Goal: Information Seeking & Learning: Learn about a topic

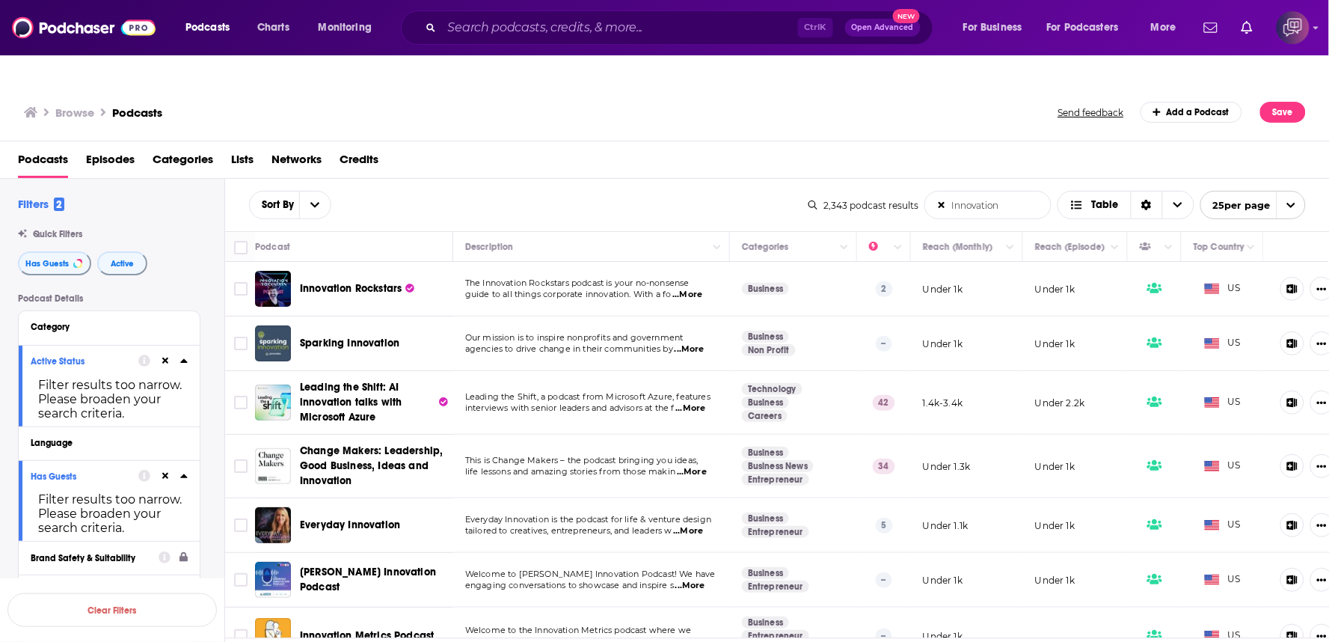
scroll to position [498, 0]
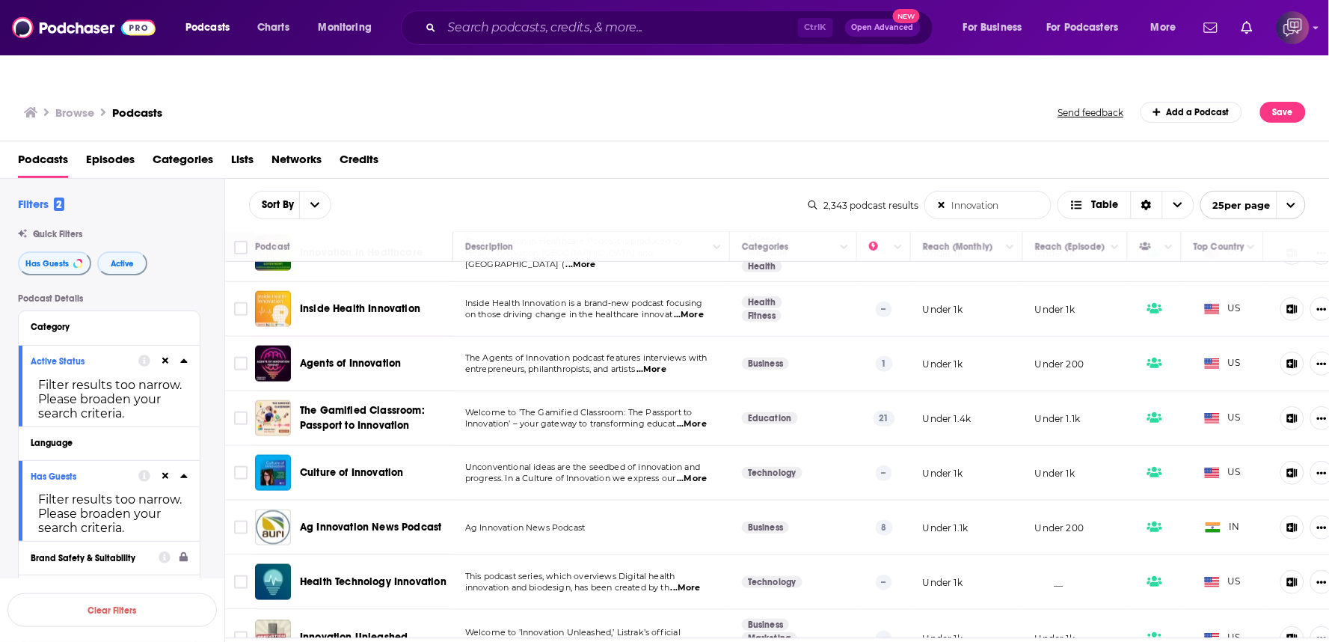
click at [600, 179] on div "Sort By Innovation List Search Input Search the results... Table 2,343 podcast …" at bounding box center [777, 205] width 1104 height 52
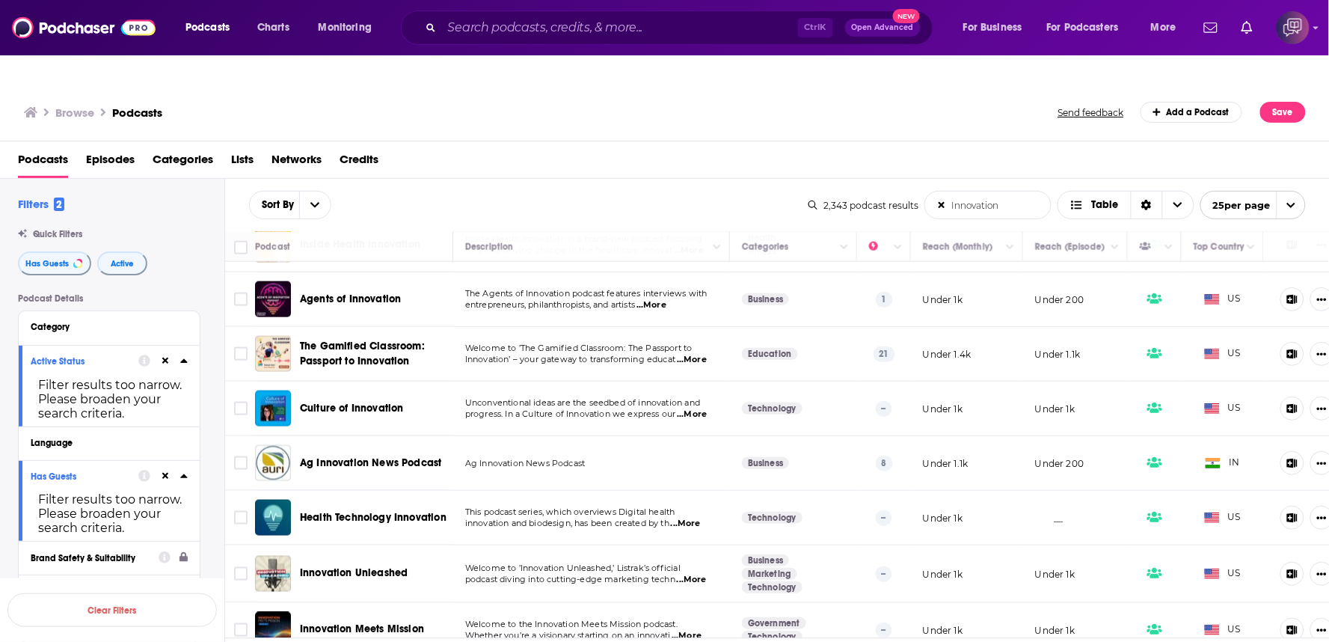
scroll to position [581, 0]
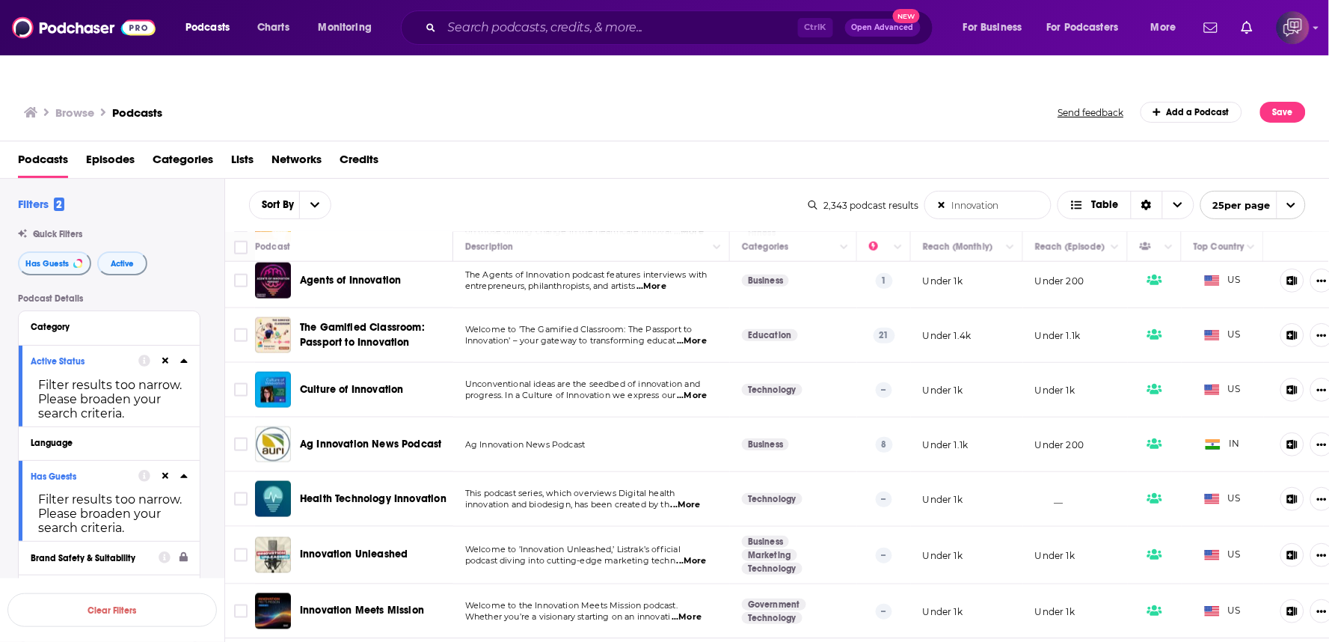
click at [666, 147] on div "Podcasts Episodes Categories Lists Networks Credits" at bounding box center [668, 162] width 1300 height 31
click at [667, 101] on div "Browse Podcasts Send feedback Add a Podcast Save" at bounding box center [665, 113] width 1330 height 58
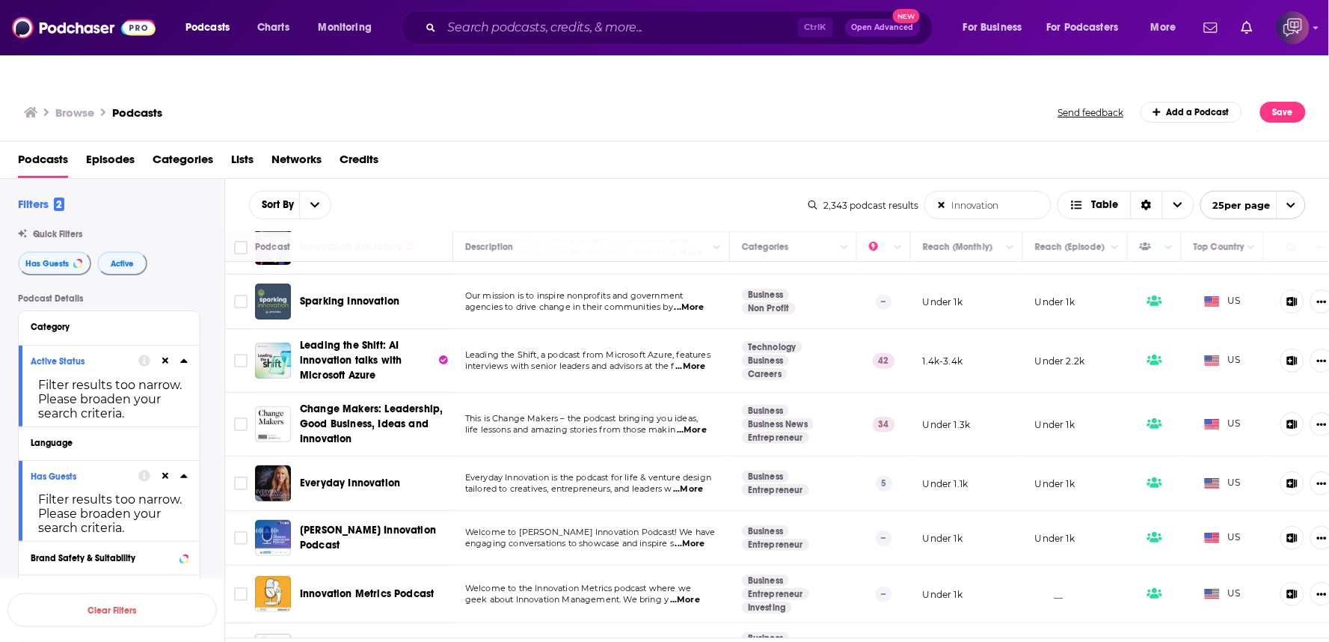
scroll to position [0, 0]
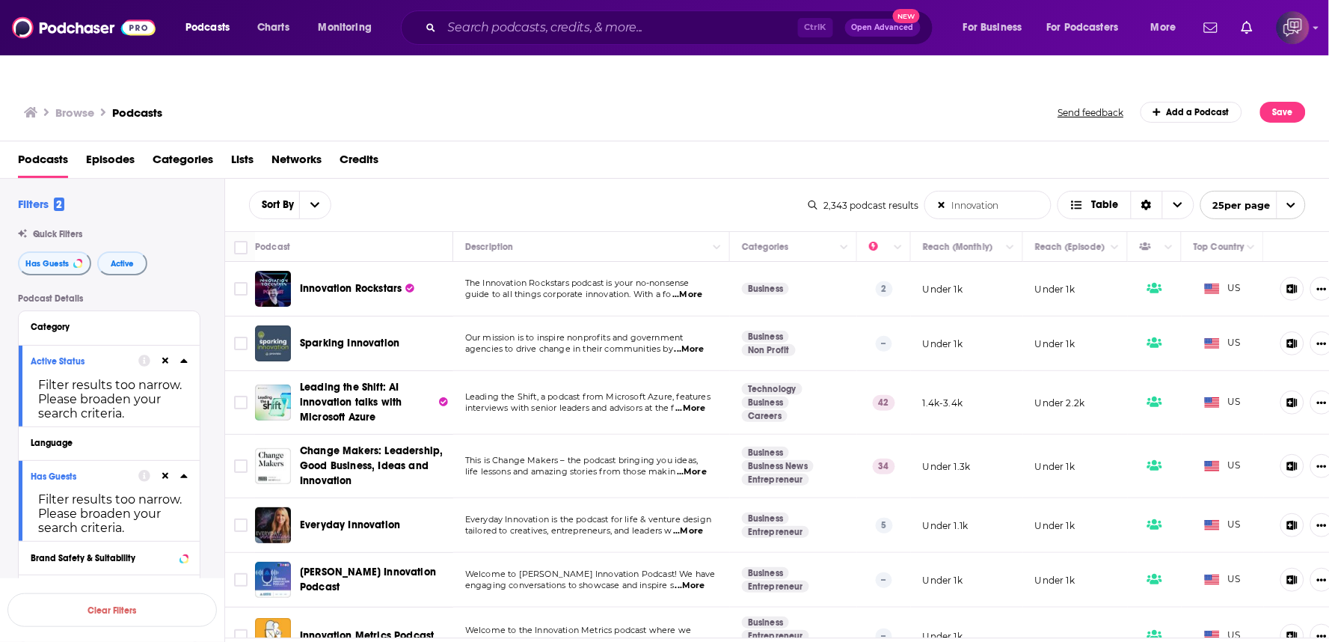
click at [710, 179] on div "Sort By Innovation List Search Input Search the results... Table 2,343 podcast …" at bounding box center [777, 205] width 1104 height 52
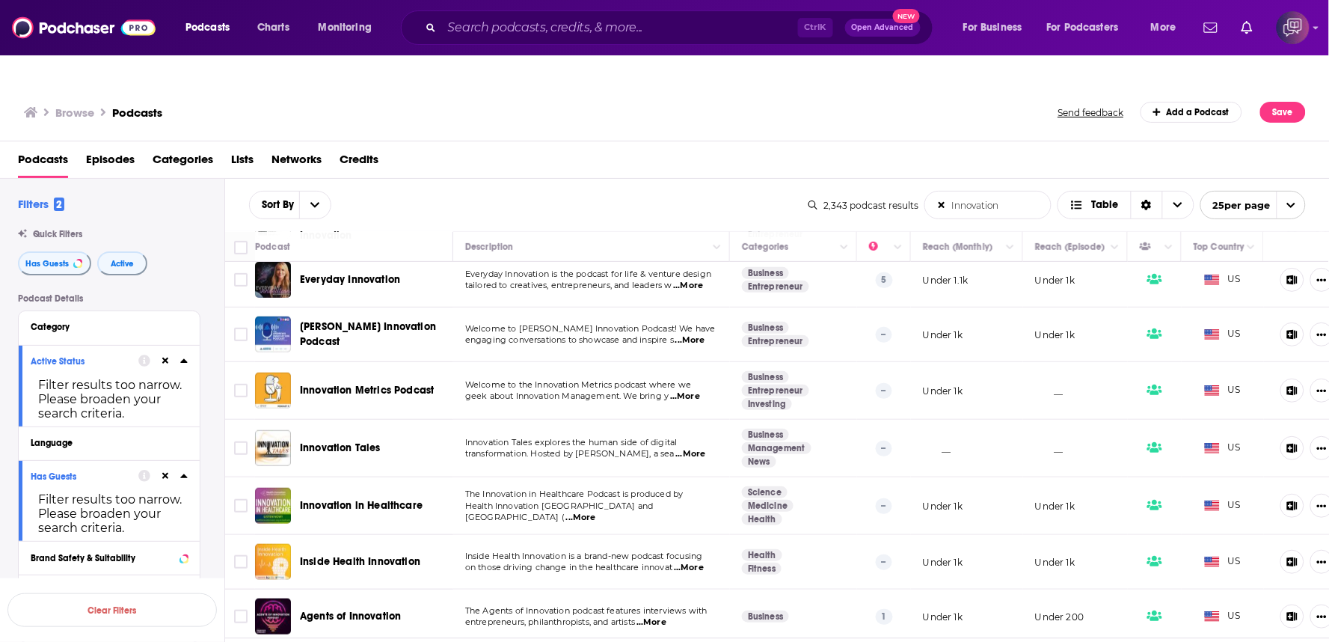
scroll to position [332, 0]
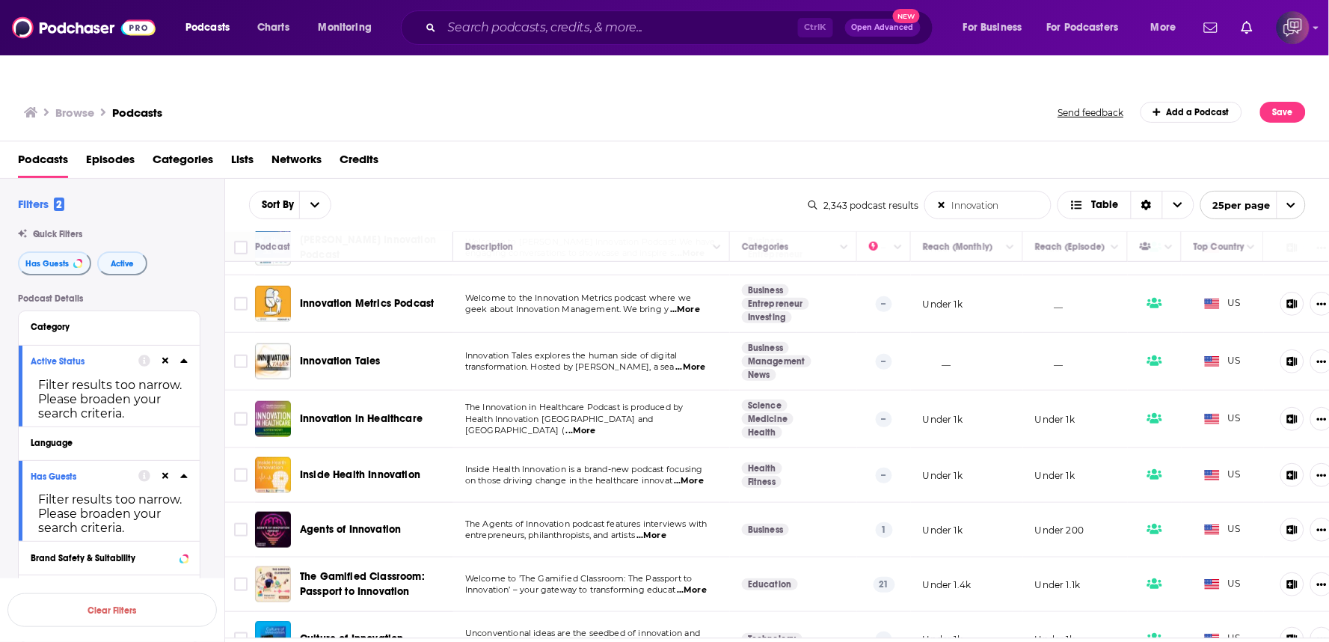
click at [723, 97] on div "Browse Podcasts Send feedback Add a Podcast Save" at bounding box center [665, 113] width 1330 height 58
click at [746, 147] on div "Podcasts Episodes Categories Lists Networks Credits" at bounding box center [668, 162] width 1300 height 31
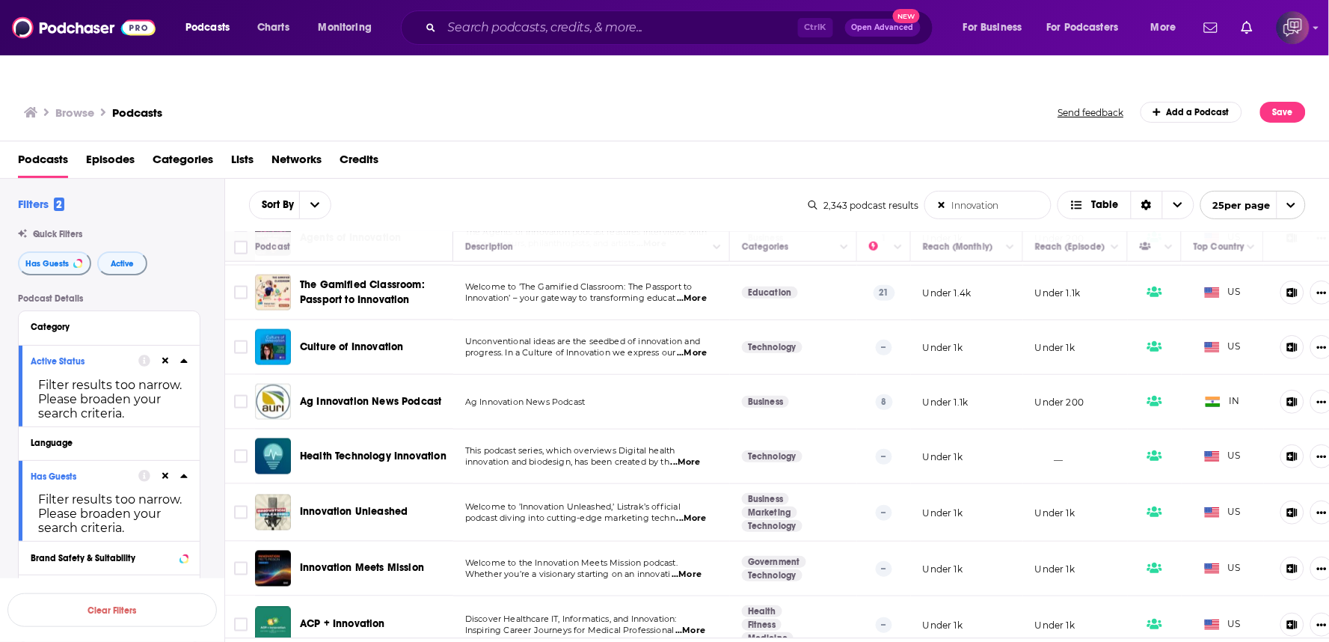
scroll to position [664, 0]
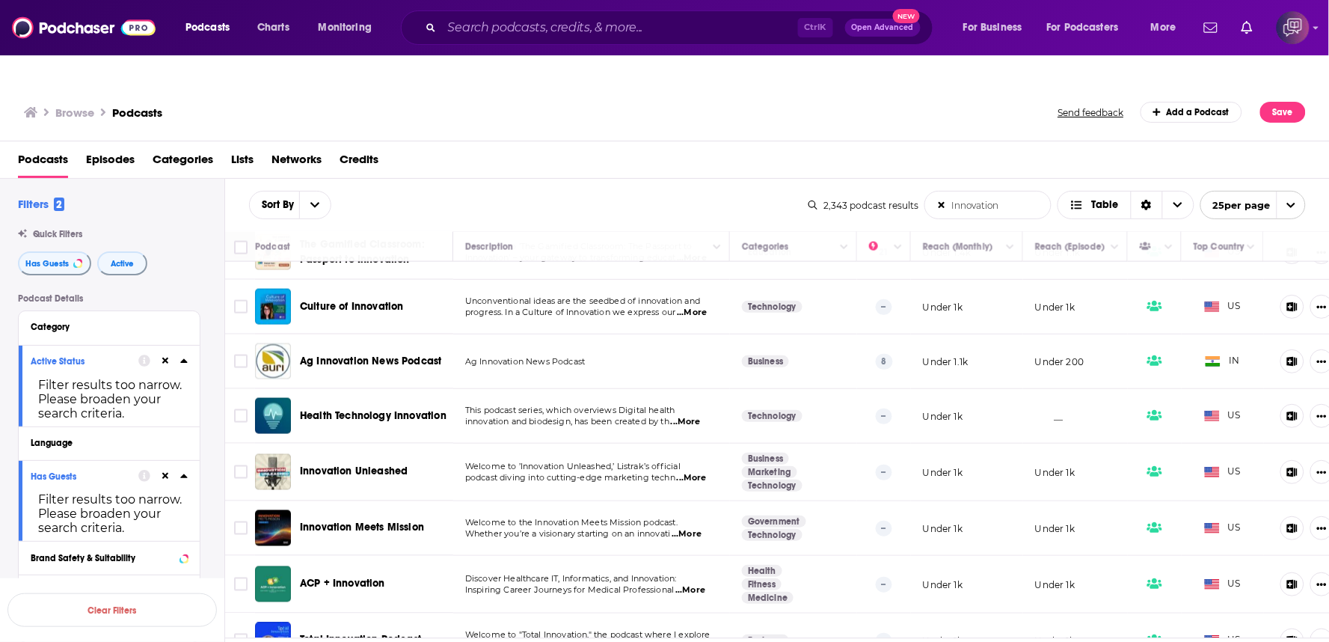
click at [701, 472] on span "...More" at bounding box center [692, 478] width 30 height 12
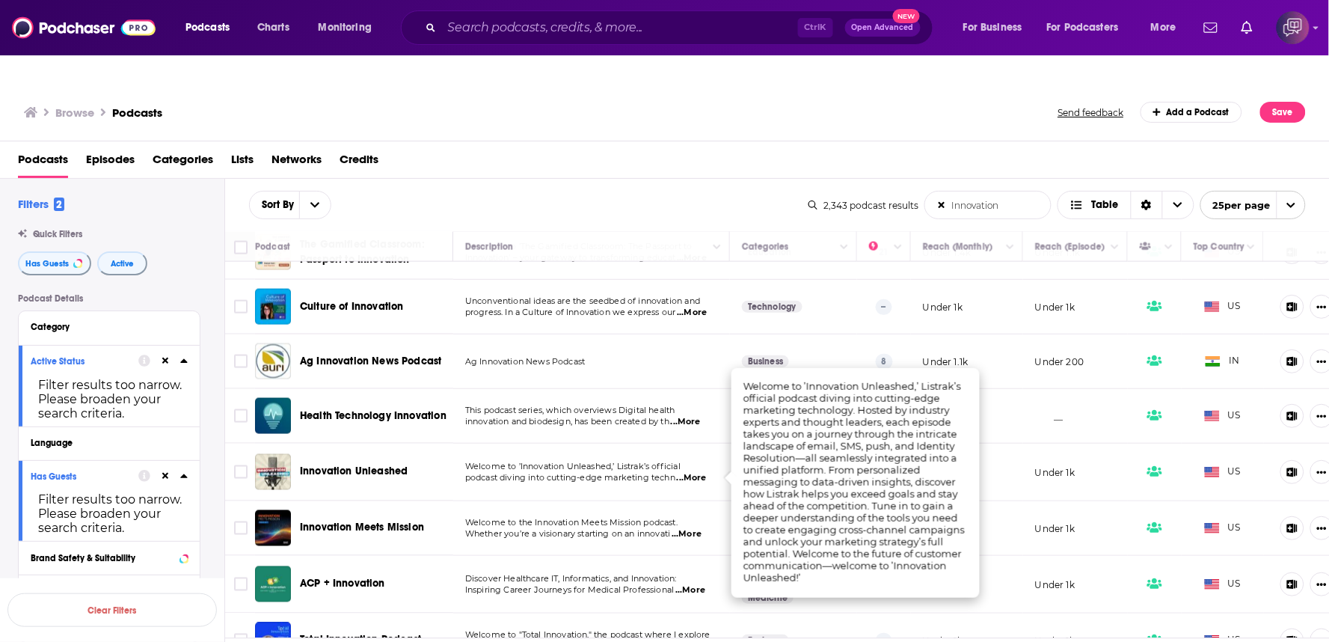
click at [735, 179] on div "Sort By Innovation List Search Input Search the results... Table 2,343 podcast …" at bounding box center [777, 205] width 1104 height 52
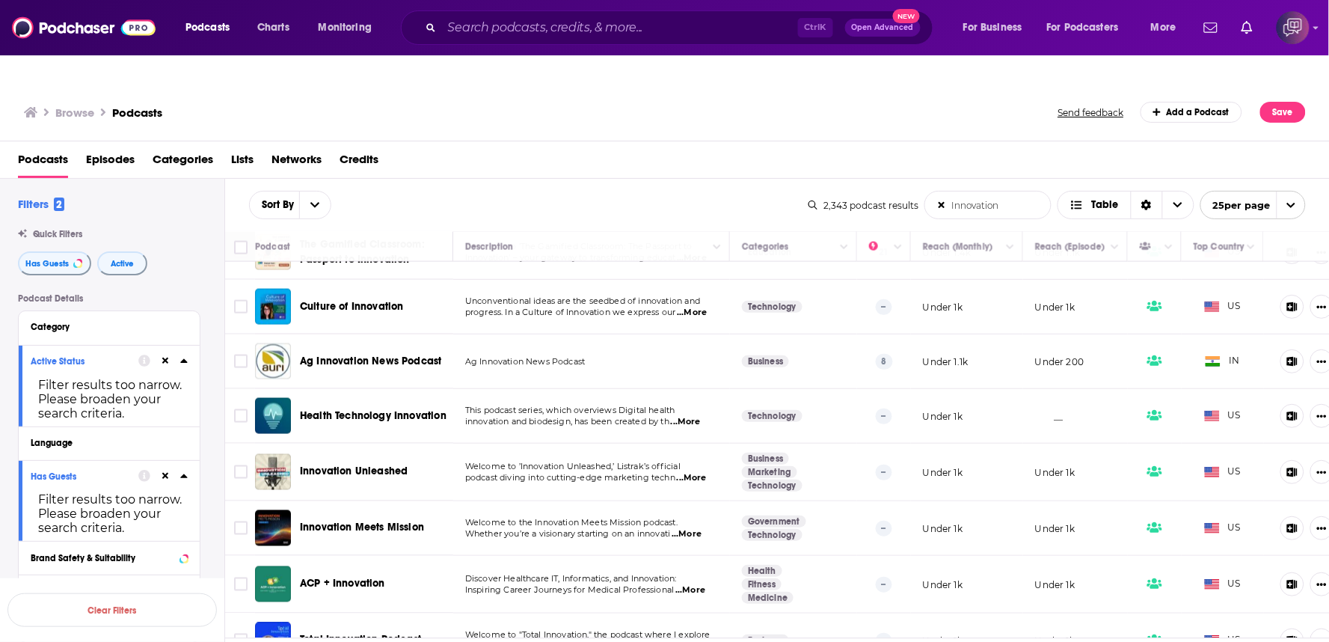
click at [704, 472] on span "...More" at bounding box center [692, 478] width 30 height 12
click at [636, 147] on div "Podcasts Episodes Categories Lists Networks Credits" at bounding box center [668, 162] width 1300 height 31
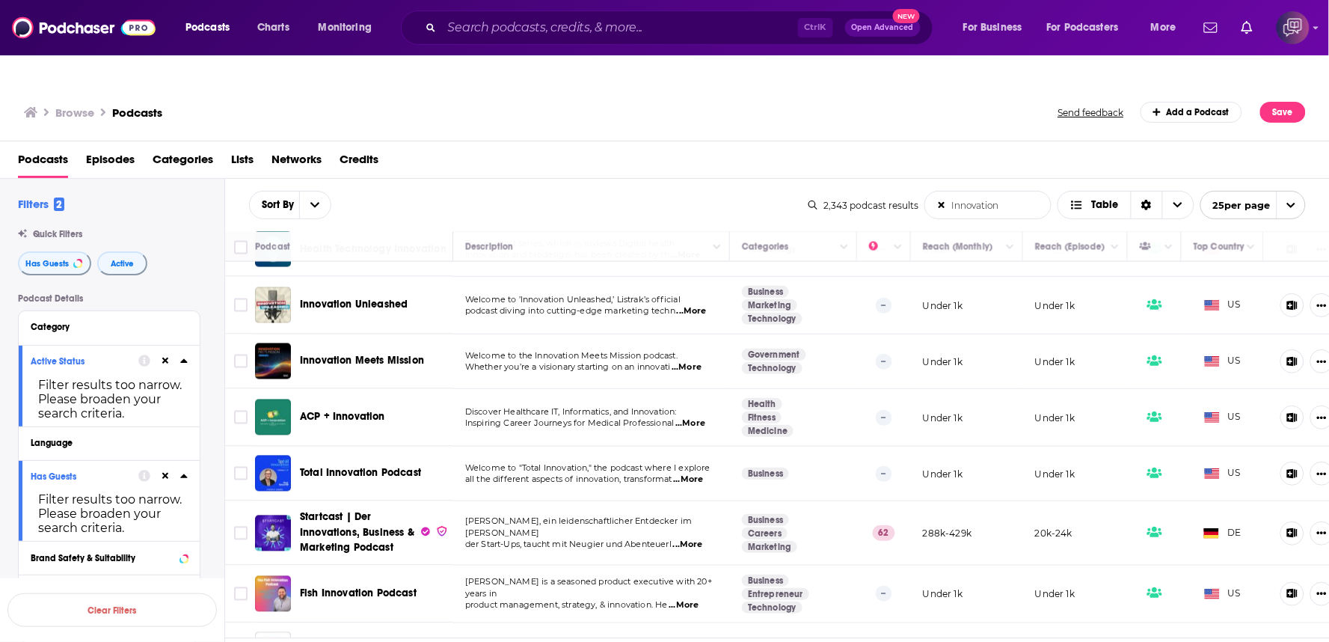
click at [557, 193] on div "Sort By Innovation List Search Input Search the results... Table 2,343 podcast …" at bounding box center [777, 205] width 1104 height 52
click at [618, 191] on div "Sort By Innovation List Search Input Search the results... Table" at bounding box center [528, 205] width 559 height 28
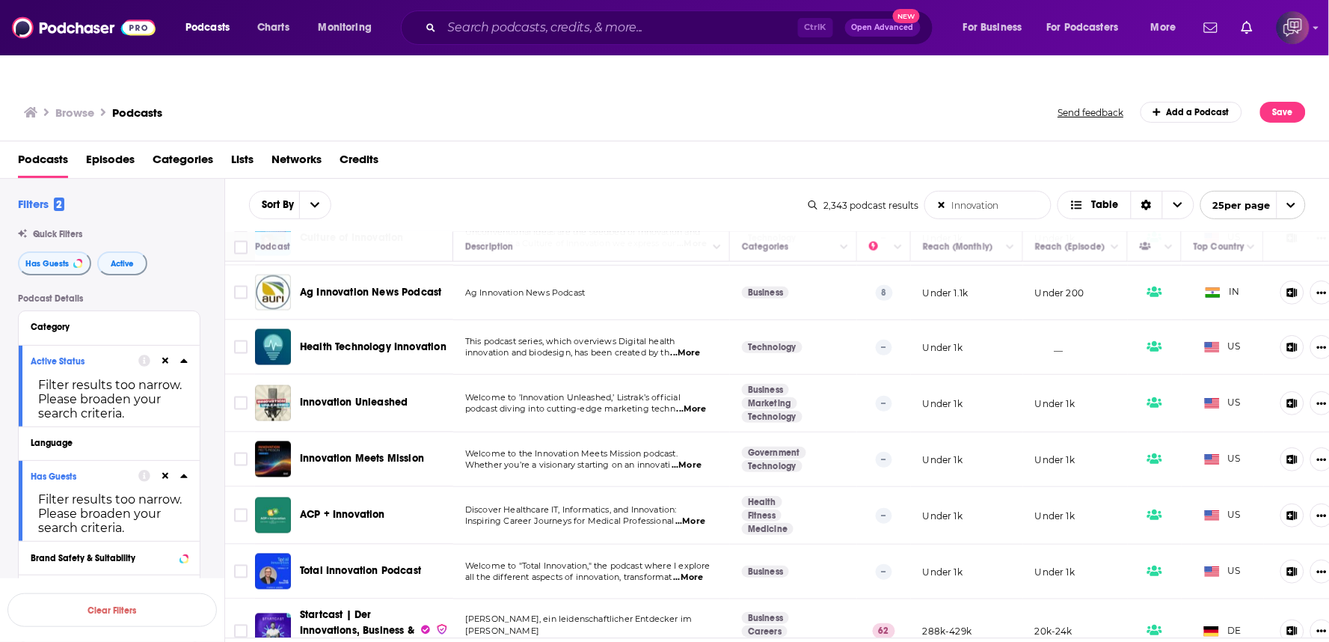
scroll to position [748, 0]
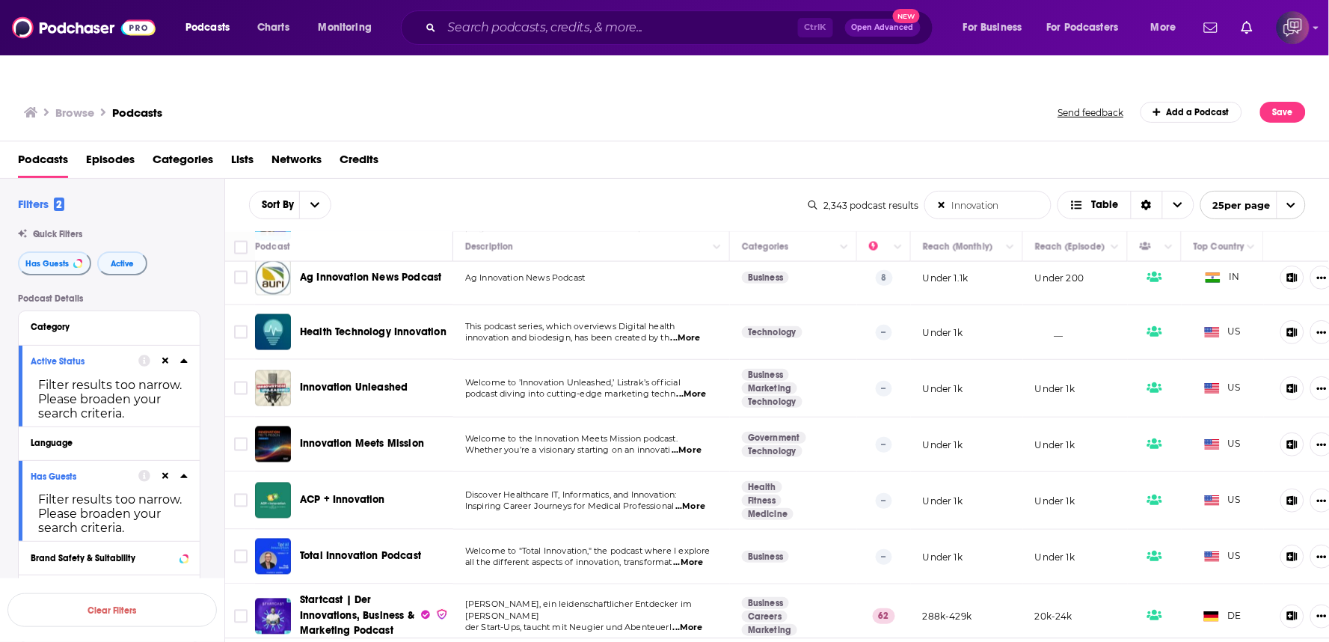
click at [701, 444] on span "...More" at bounding box center [687, 450] width 30 height 12
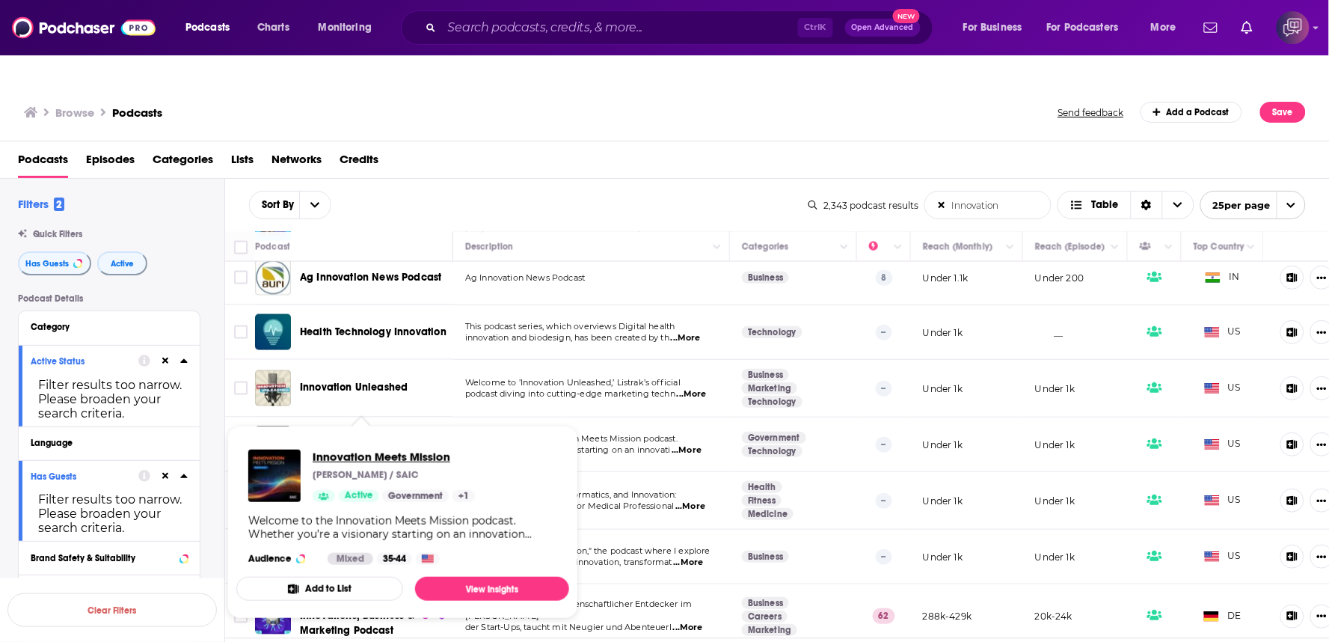
drag, startPoint x: 349, startPoint y: 408, endPoint x: 381, endPoint y: 423, distance: 35.5
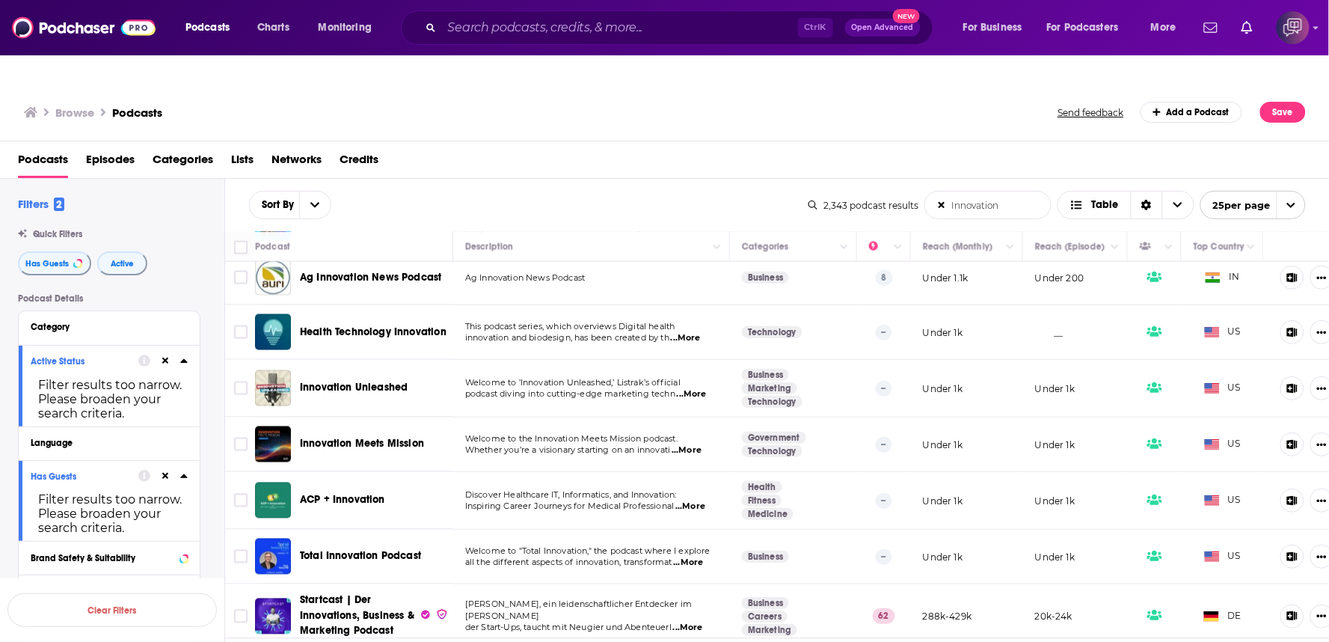
scroll to position [914, 0]
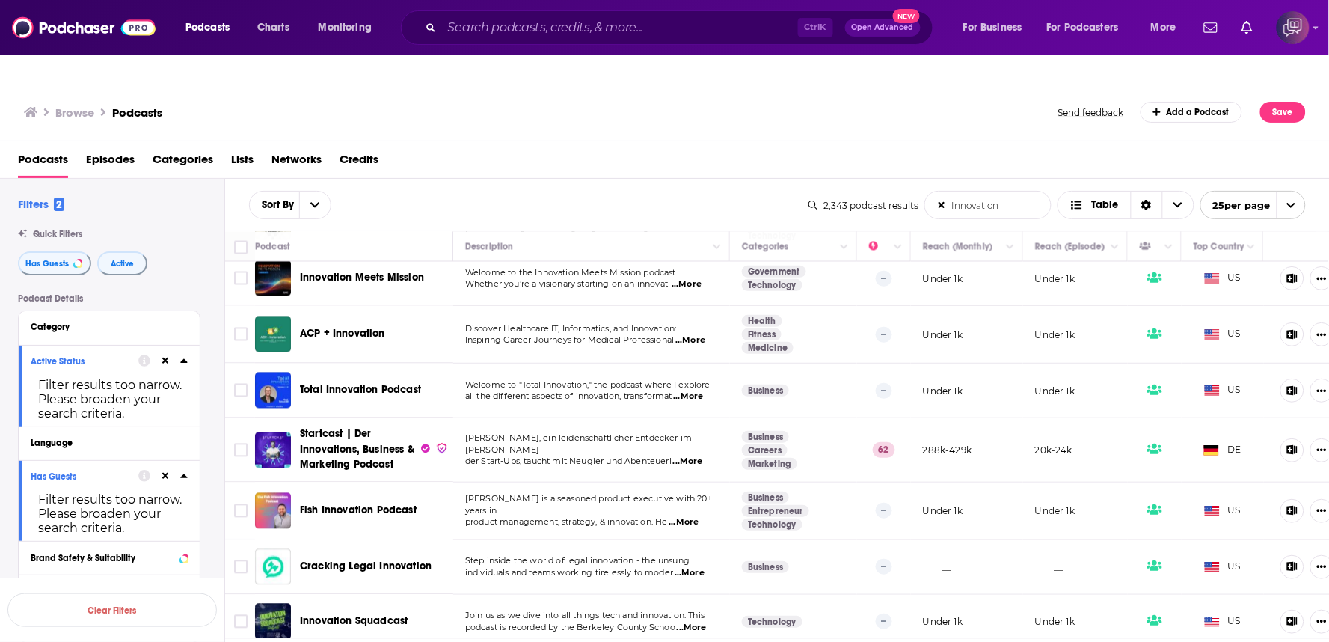
click at [703, 334] on span "...More" at bounding box center [690, 340] width 30 height 12
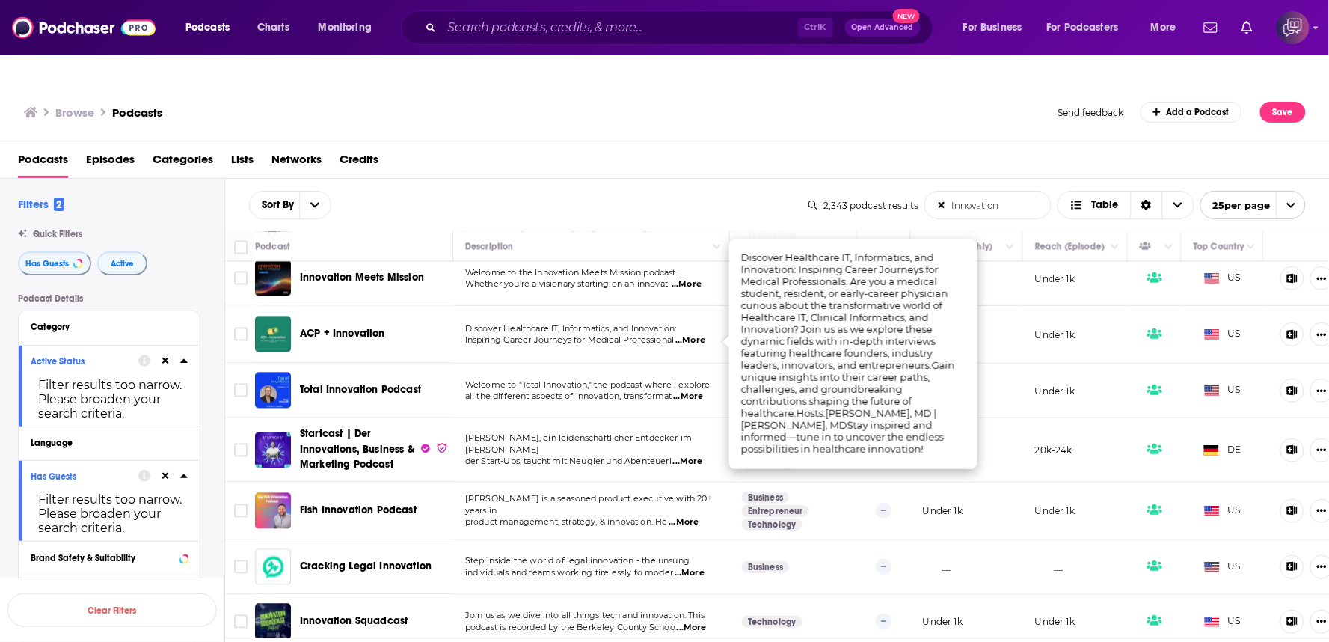
click at [633, 191] on div "Sort By Innovation List Search Input Search the results... Table" at bounding box center [528, 205] width 559 height 28
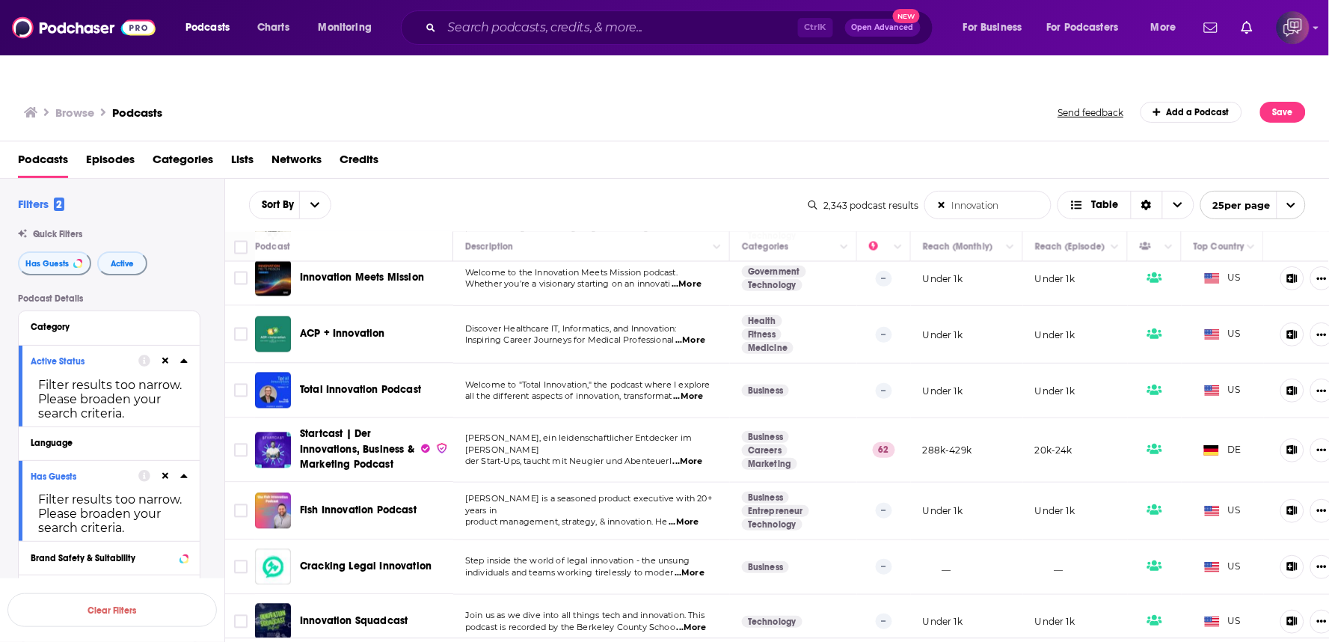
scroll to position [1044, 0]
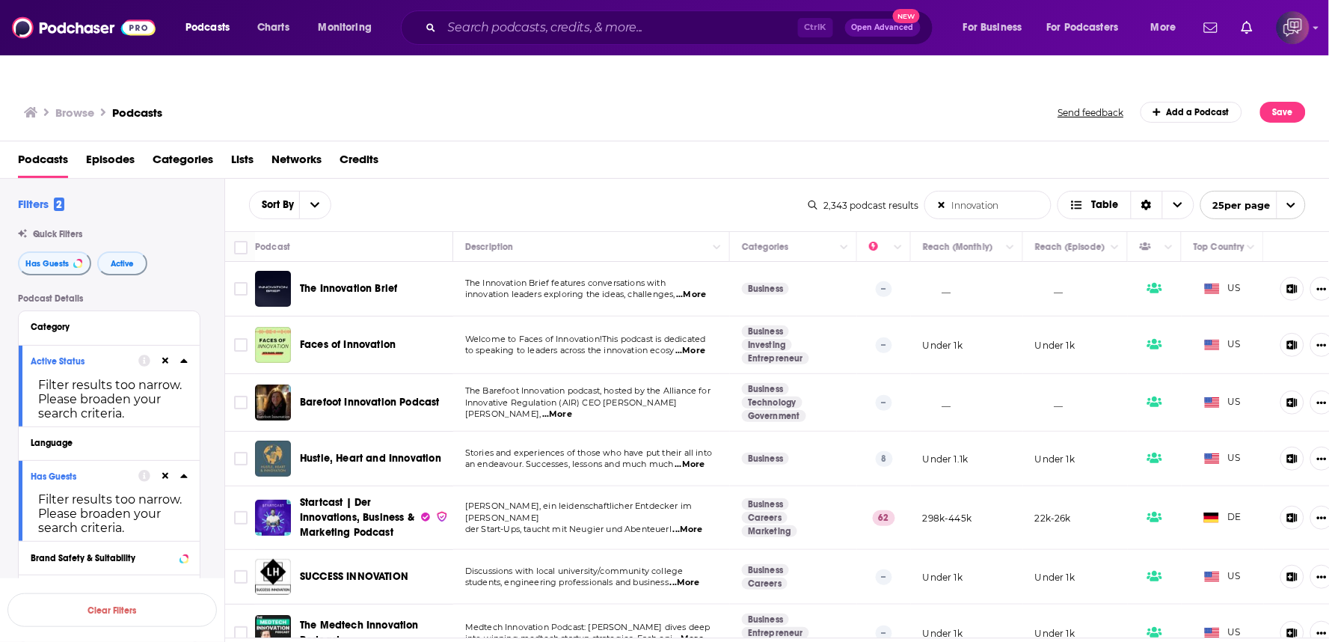
click at [707, 345] on p "to speaking to leaders across the innovation ecosy ...More" at bounding box center [591, 351] width 252 height 12
click at [701, 345] on span "...More" at bounding box center [690, 351] width 30 height 12
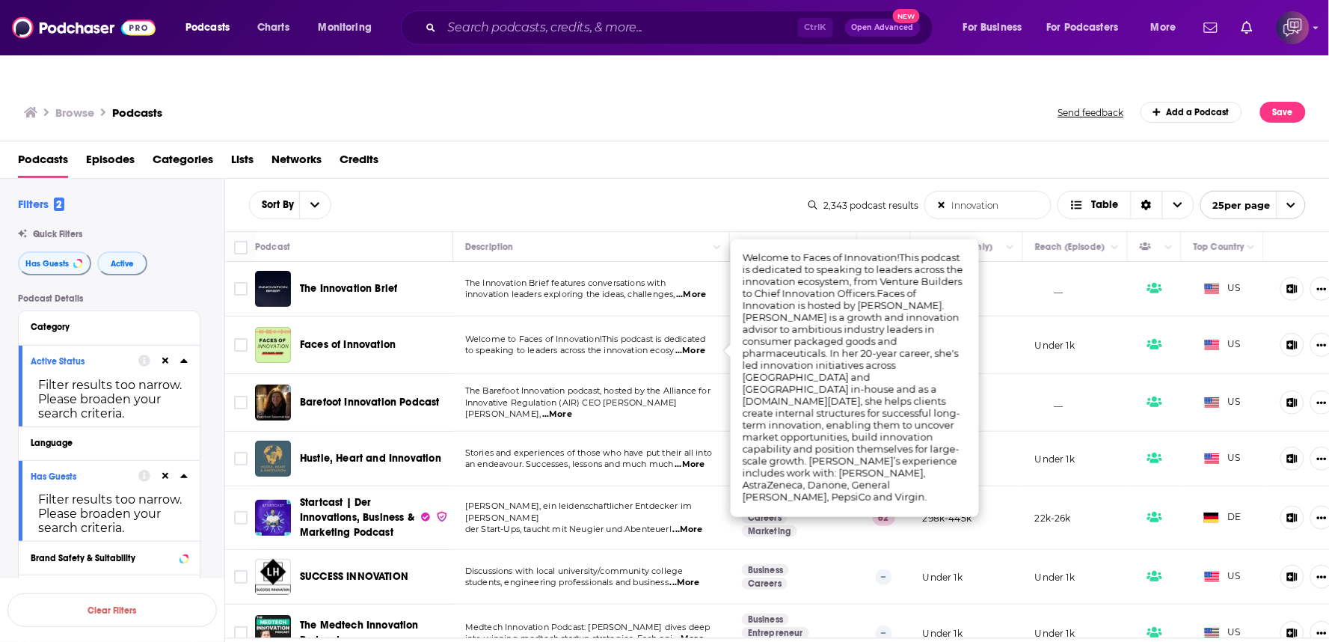
click at [649, 95] on div "Browse Podcasts Send feedback Add a Podcast Save" at bounding box center [665, 113] width 1330 height 58
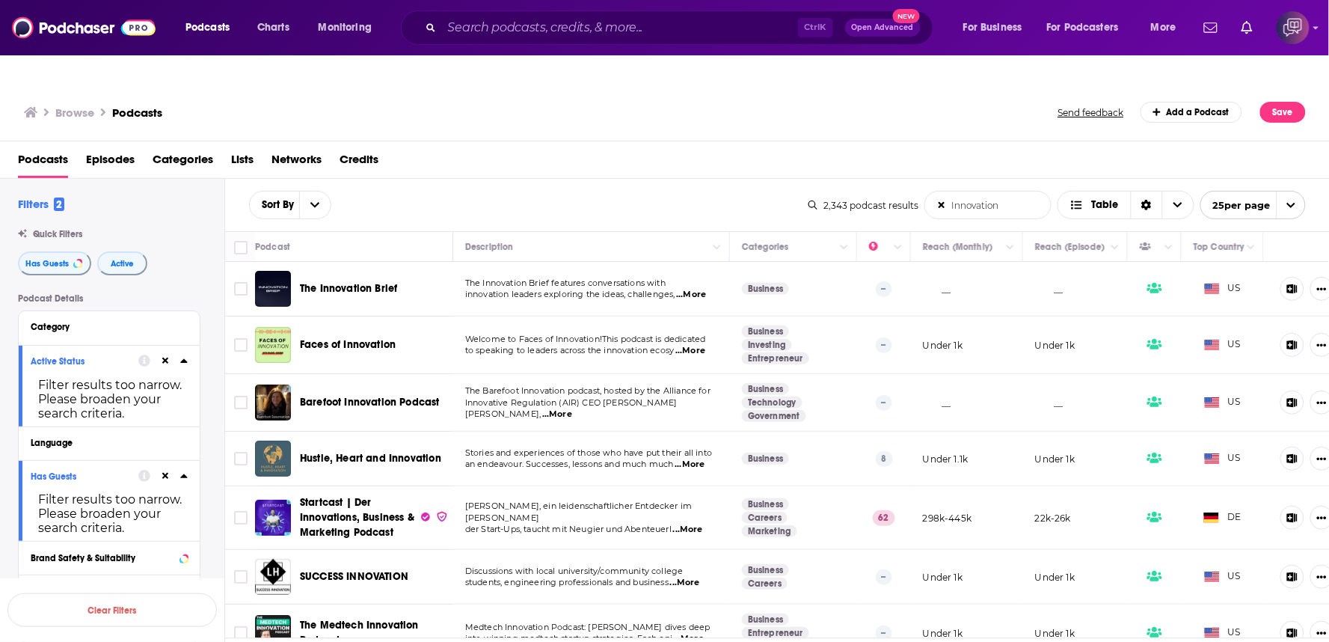
click at [629, 147] on div "Podcasts Episodes Categories Lists Networks Credits" at bounding box center [668, 162] width 1300 height 31
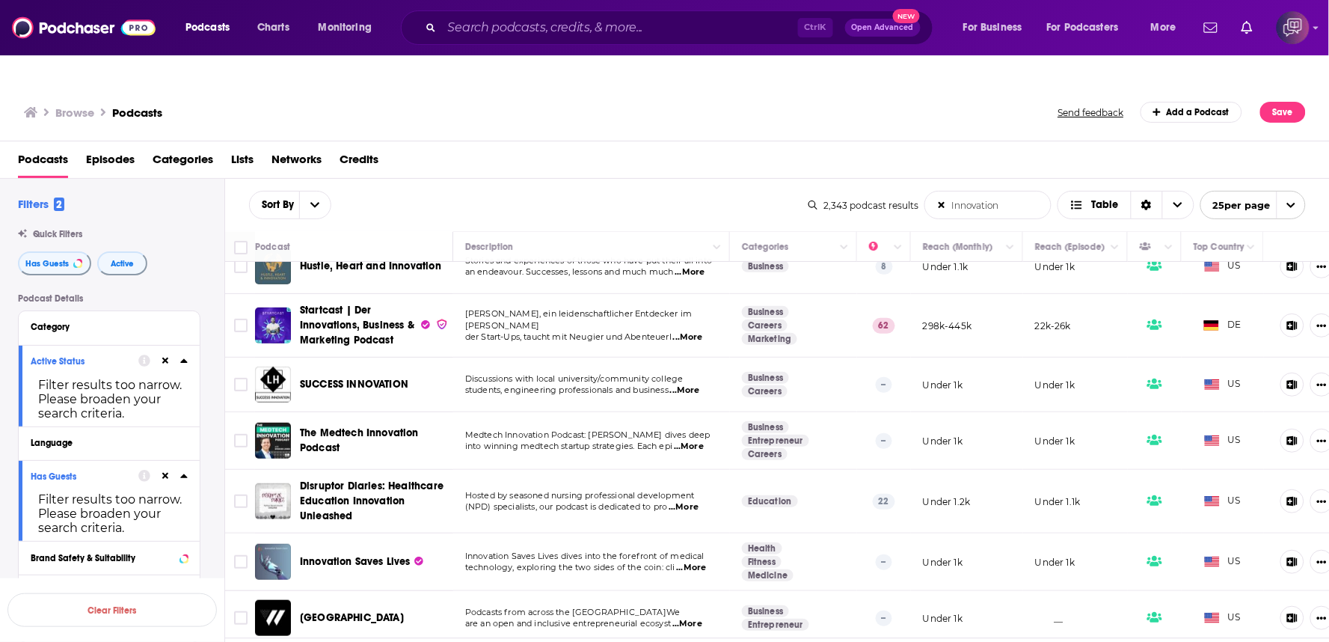
scroll to position [166, 0]
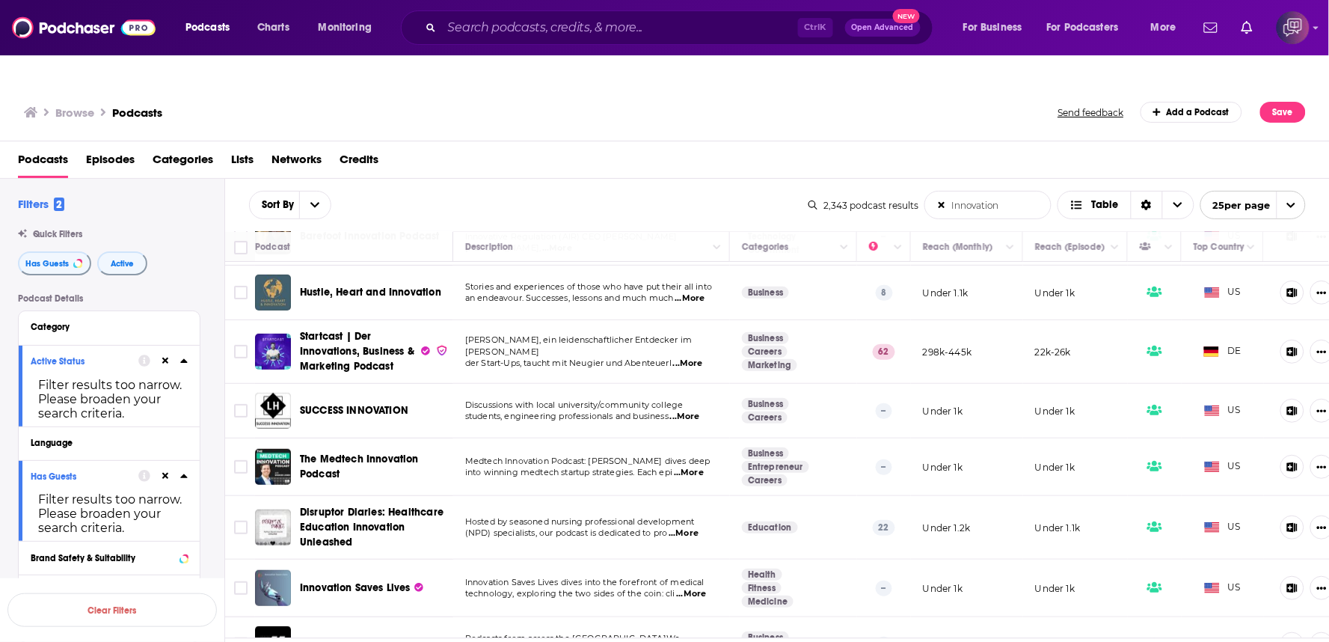
click at [698, 411] on span "...More" at bounding box center [685, 417] width 30 height 12
click at [621, 191] on div "Sort By Innovation List Search Input Search the results... Table" at bounding box center [528, 205] width 559 height 28
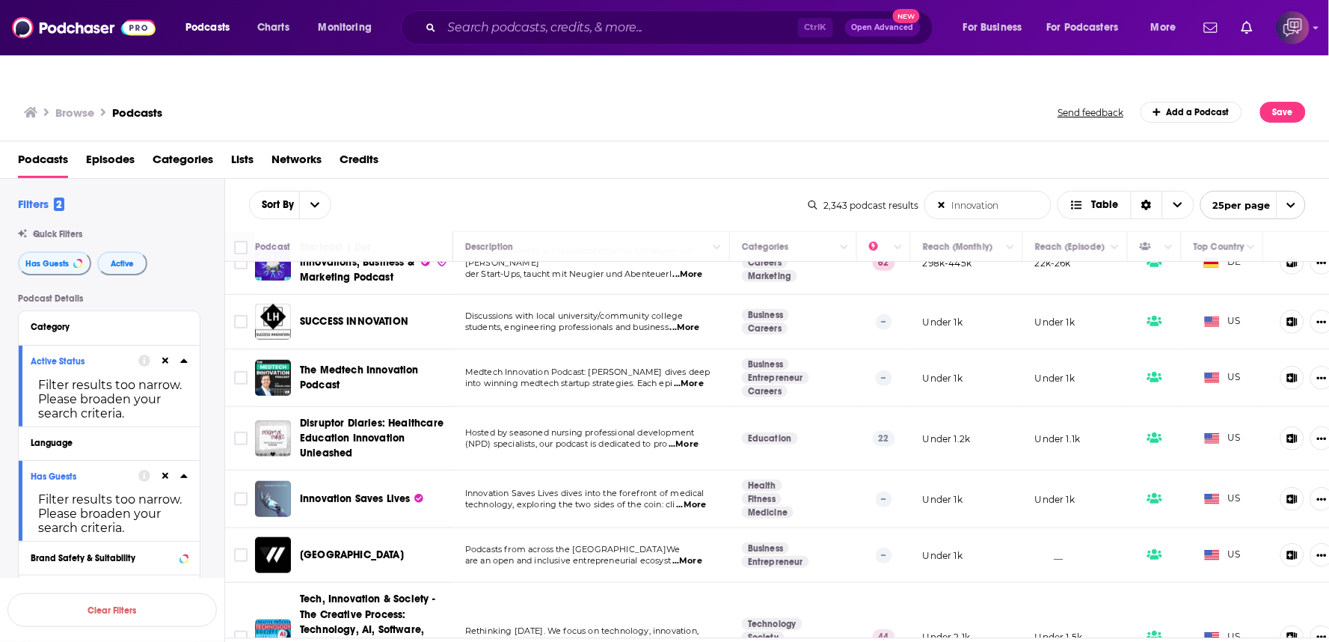
scroll to position [332, 0]
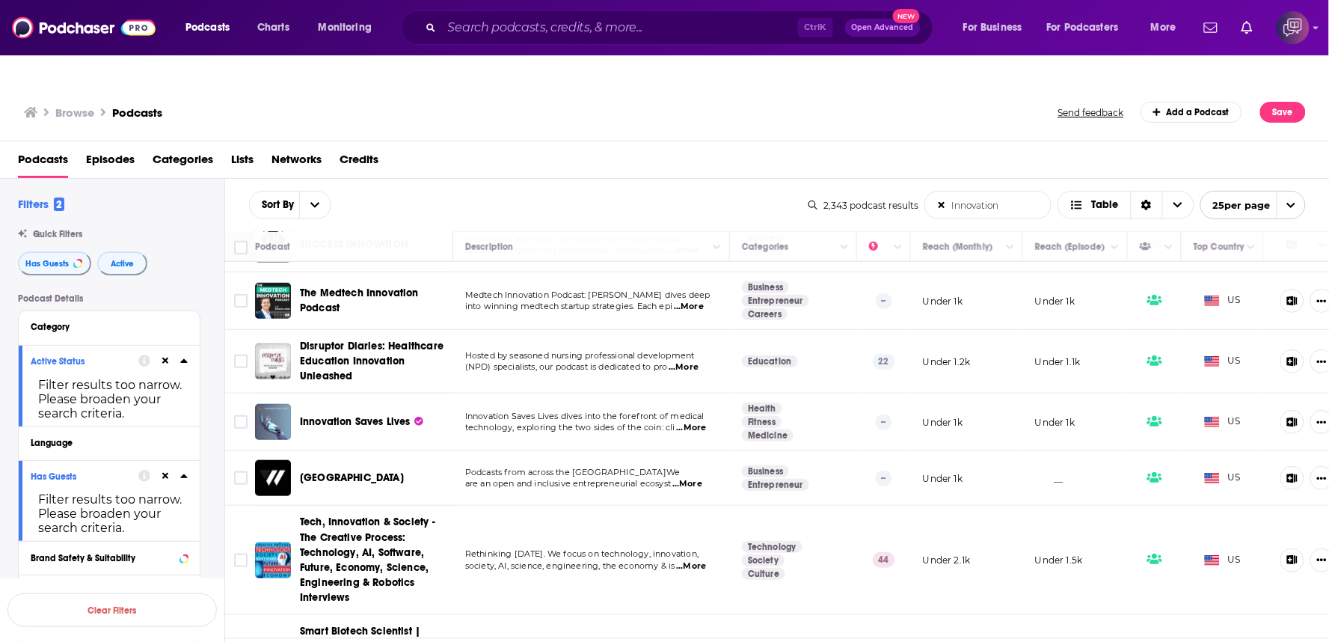
click at [577, 191] on div "Sort By Innovation List Search Input Search the results... Table" at bounding box center [528, 205] width 559 height 28
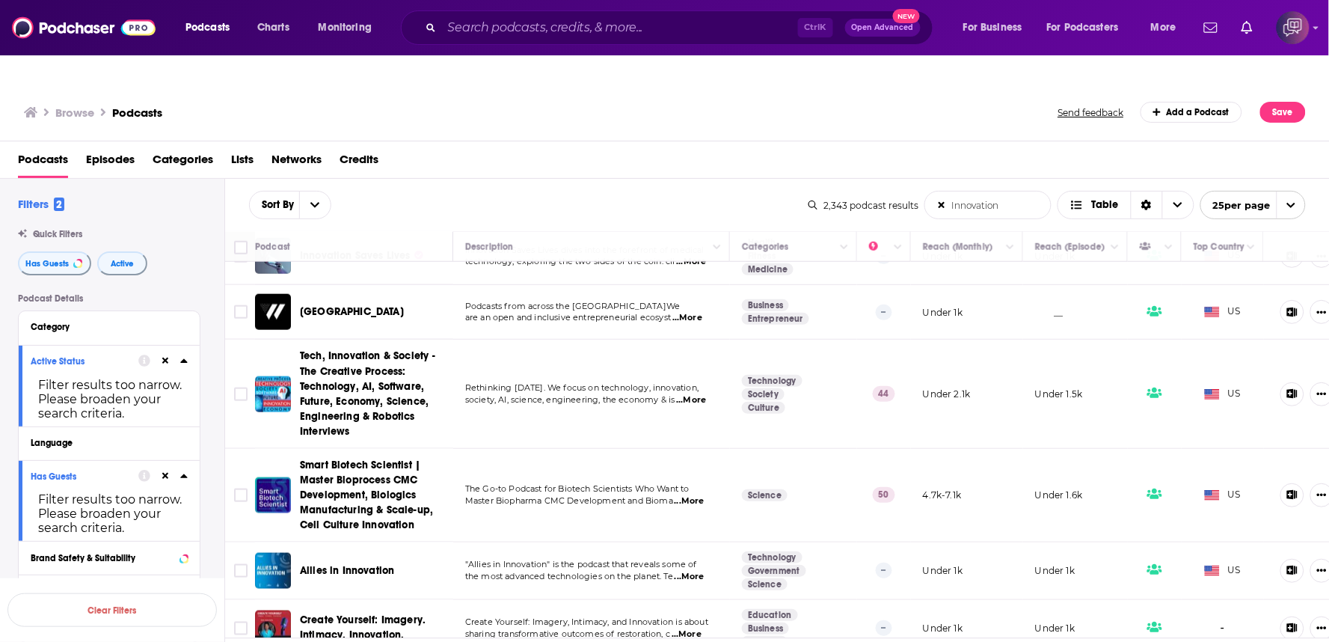
scroll to position [581, 0]
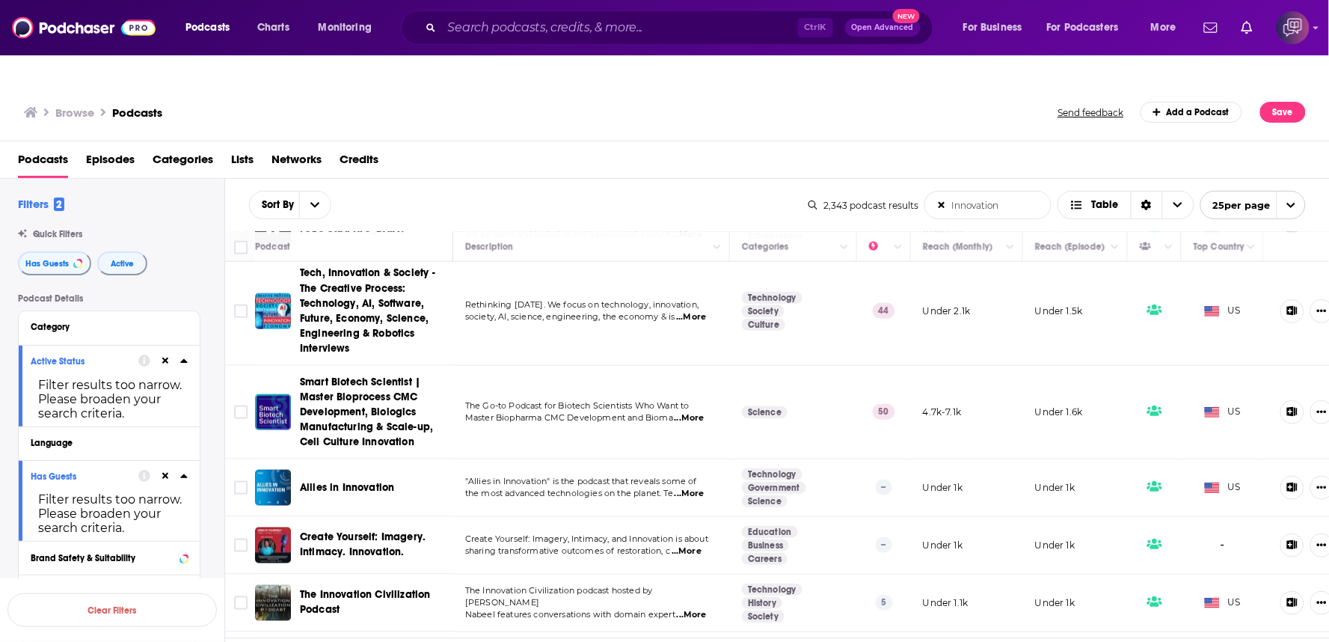
click at [698, 488] on span "...More" at bounding box center [689, 494] width 30 height 12
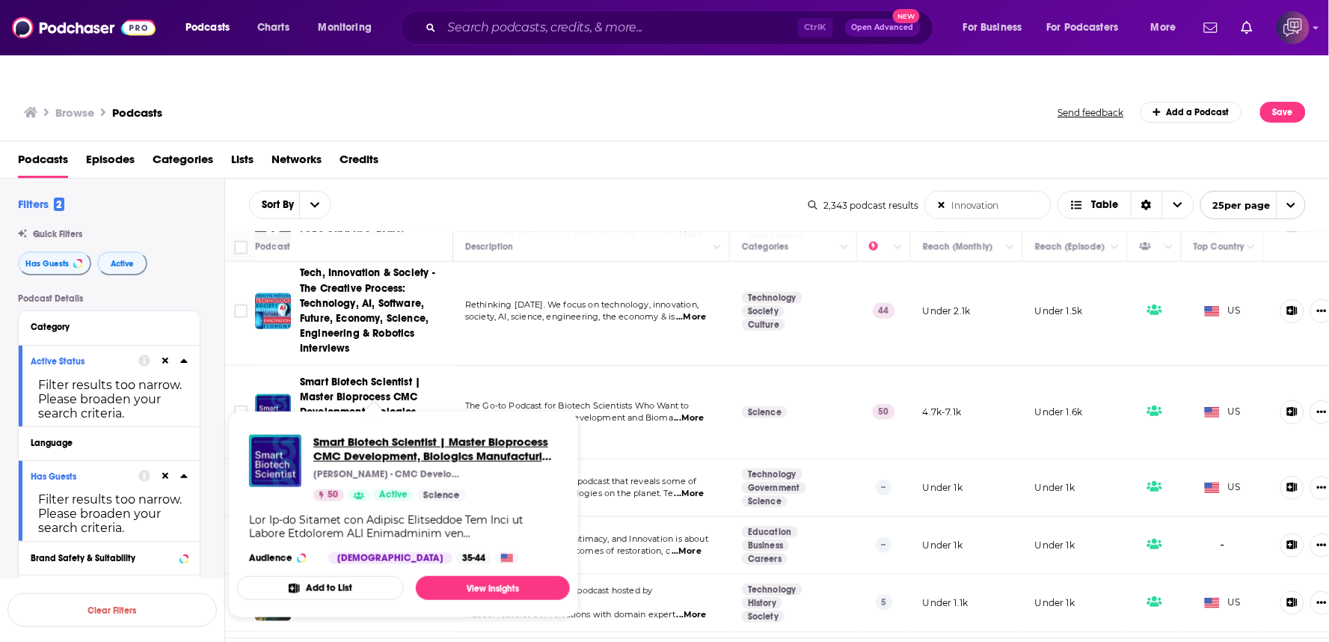
drag, startPoint x: 325, startPoint y: 376, endPoint x: 366, endPoint y: 408, distance: 51.7
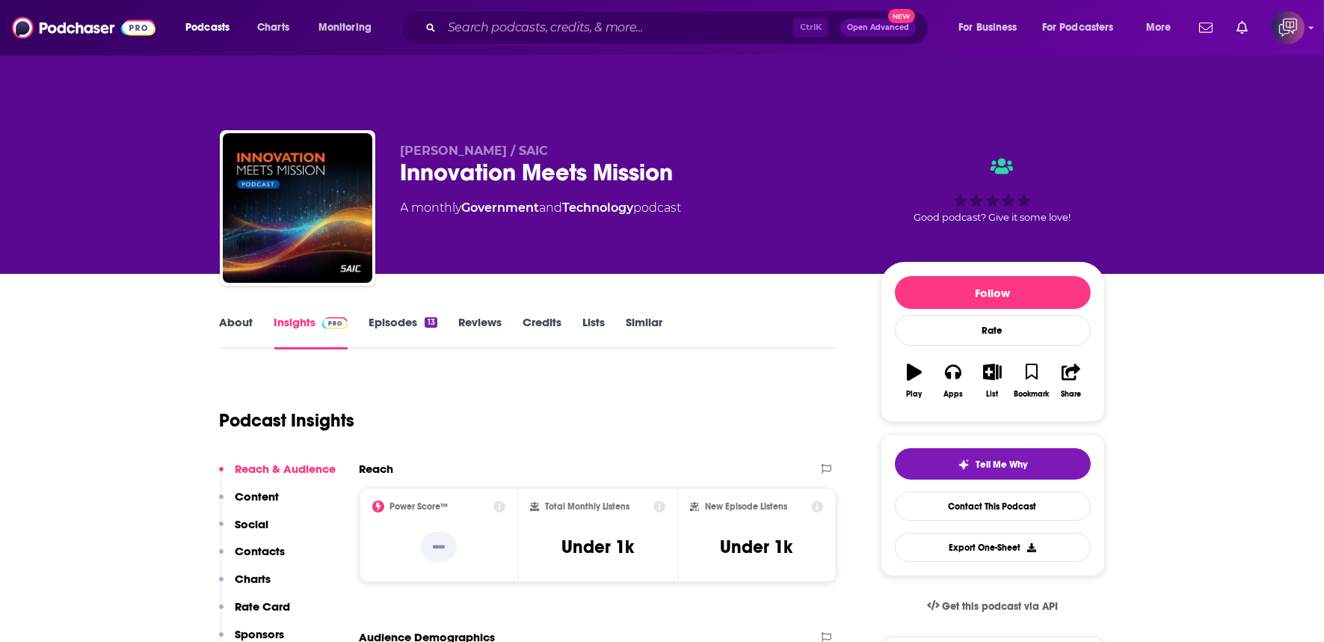
click at [752, 158] on div "Innovation Meets Mission" at bounding box center [629, 172] width 456 height 29
copy div "Innovation Meets Mission"
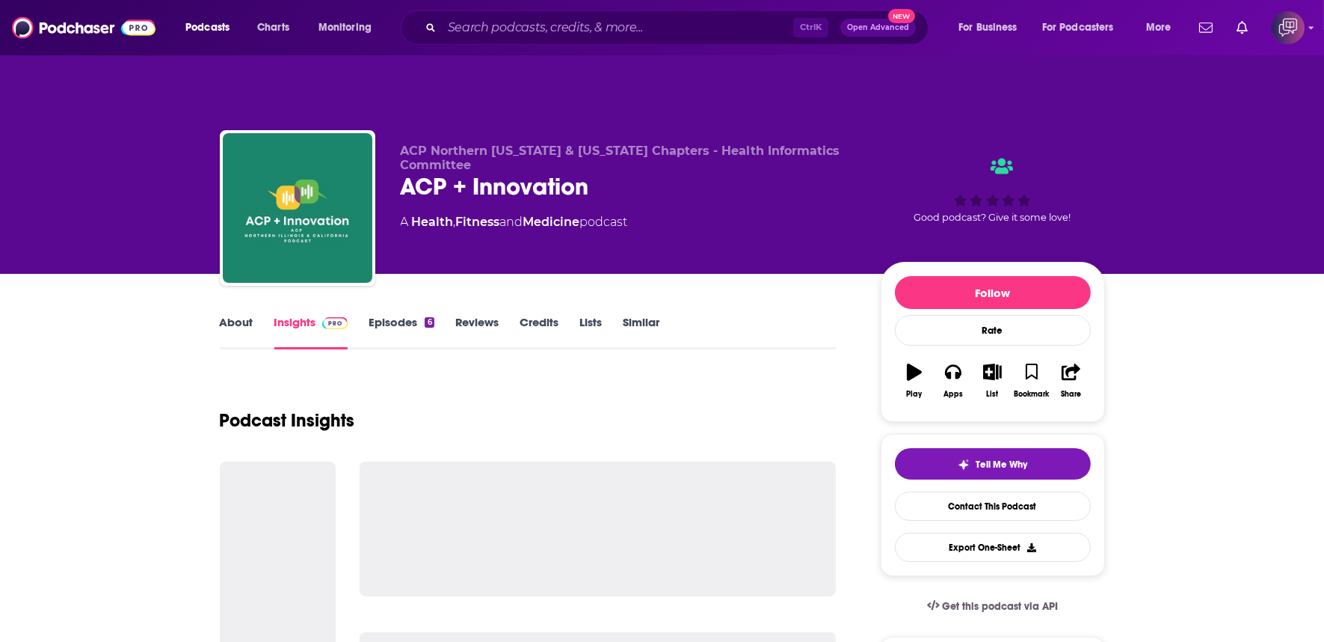
click at [630, 172] on div "ACP + Innovation" at bounding box center [629, 186] width 456 height 29
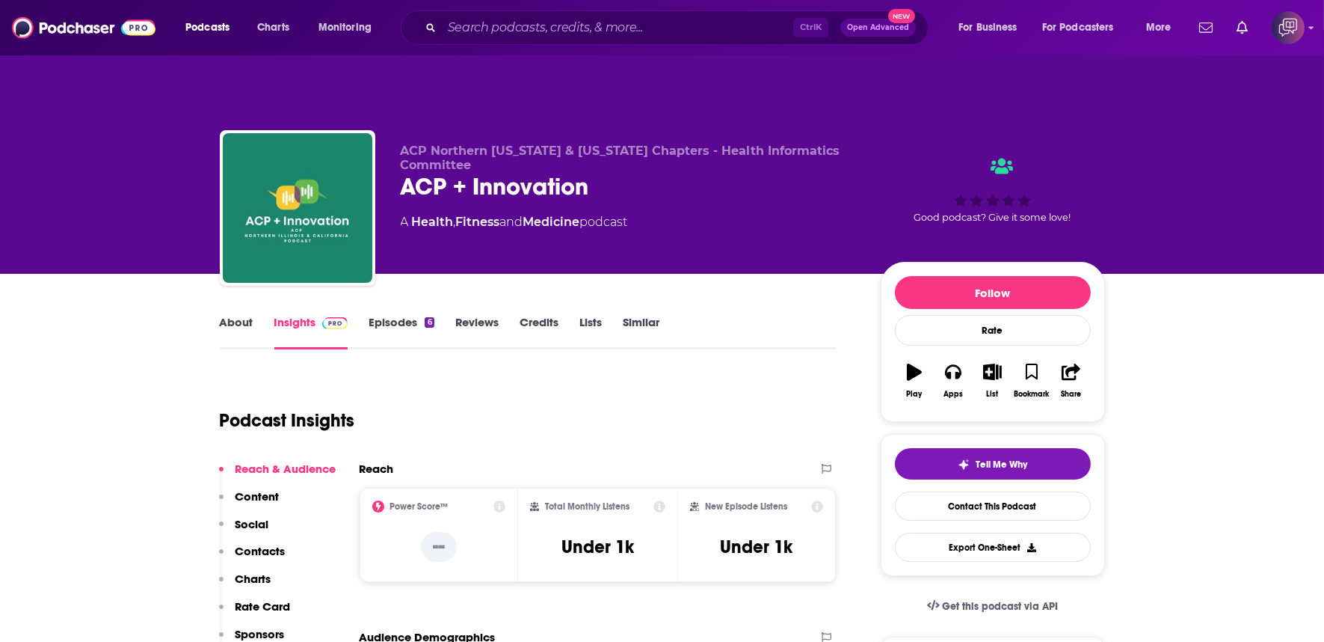
click at [638, 172] on div "ACP + Innovation" at bounding box center [629, 186] width 456 height 29
copy div "ACP + Innovation"
click at [245, 315] on link "About" at bounding box center [237, 332] width 34 height 34
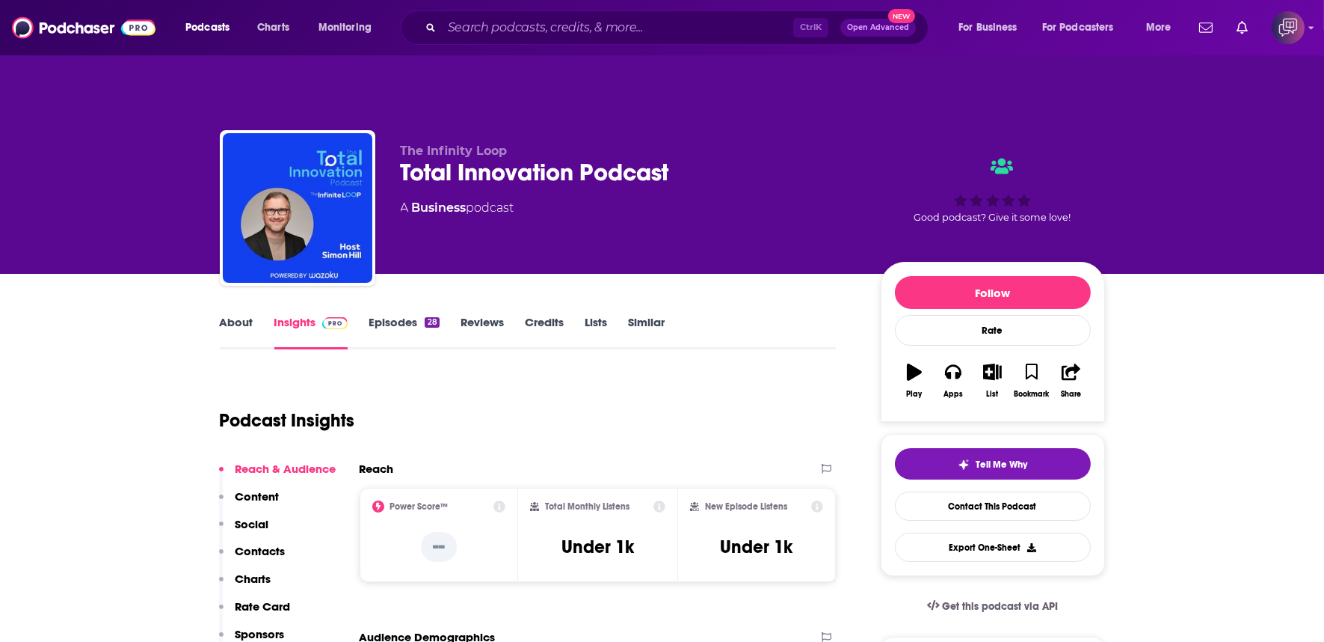
click at [233, 315] on link "About" at bounding box center [237, 332] width 34 height 34
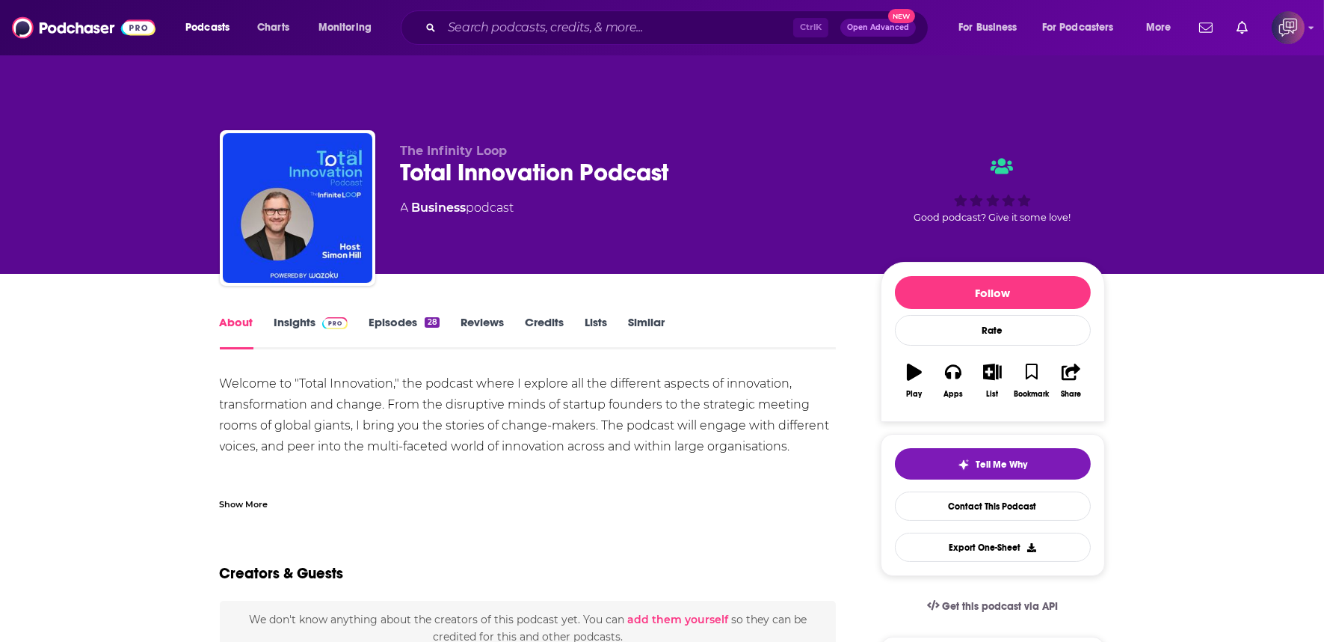
click at [706, 158] on div "Total Innovation Podcast" at bounding box center [629, 172] width 456 height 29
copy div "Total Innovation Podcast"
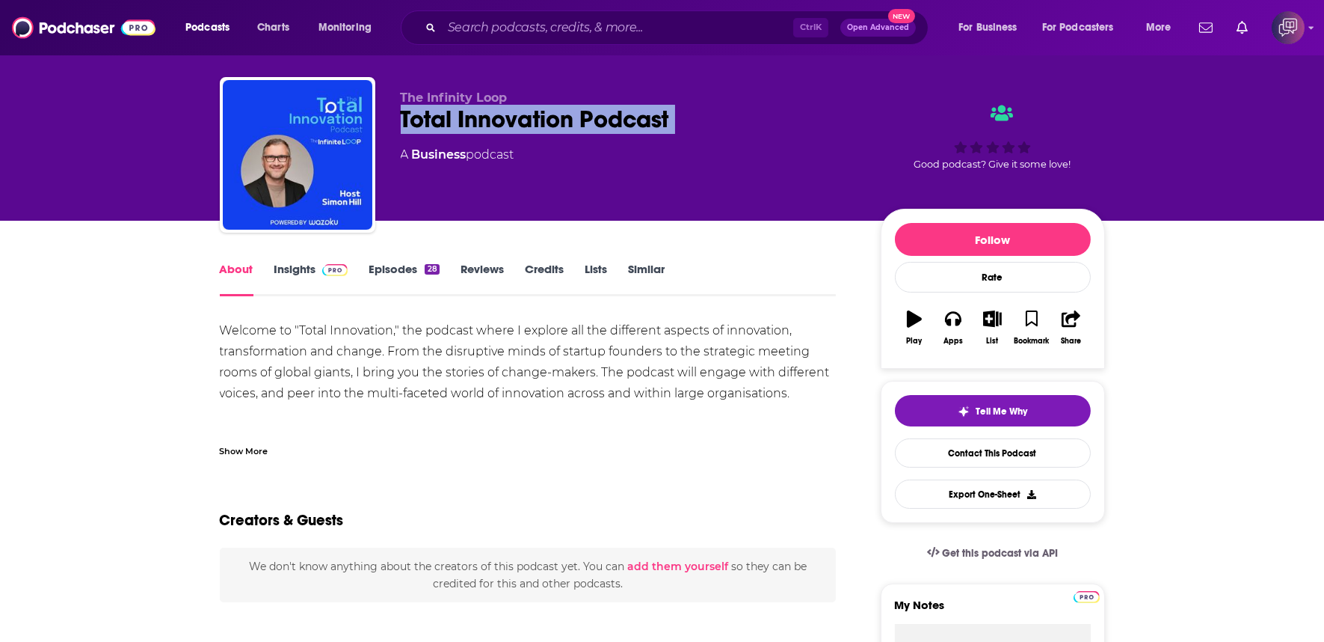
scroll to position [83, 0]
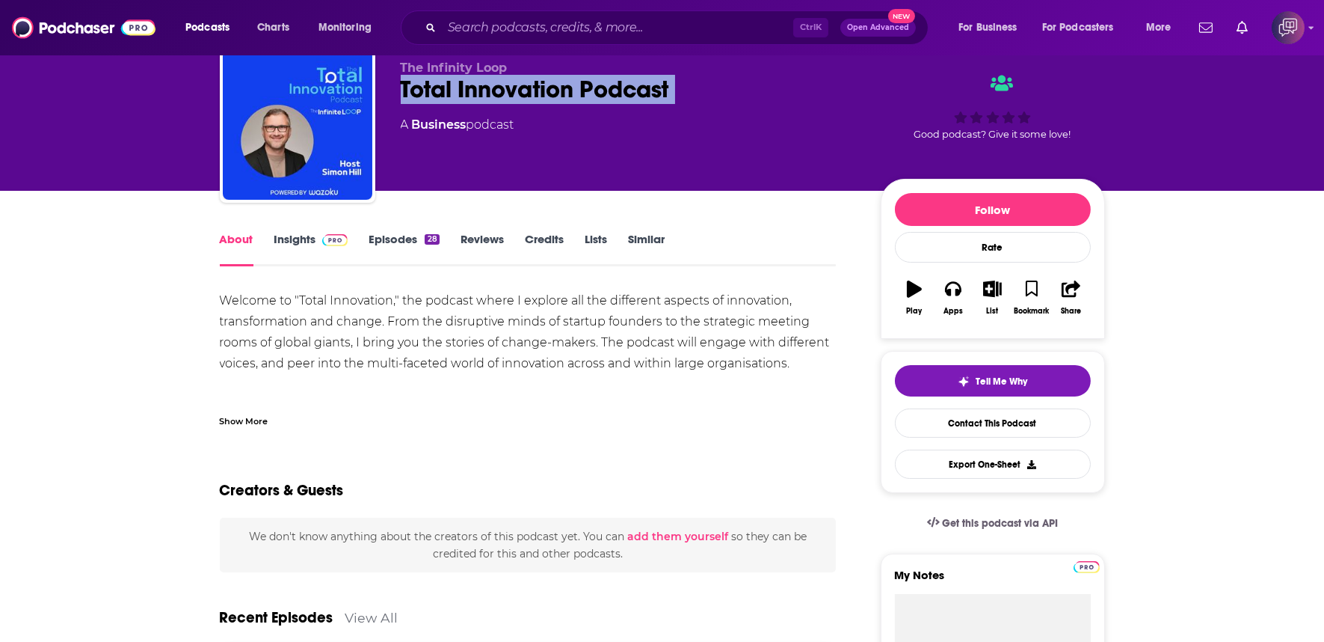
click at [310, 232] on link "Insights" at bounding box center [311, 249] width 74 height 34
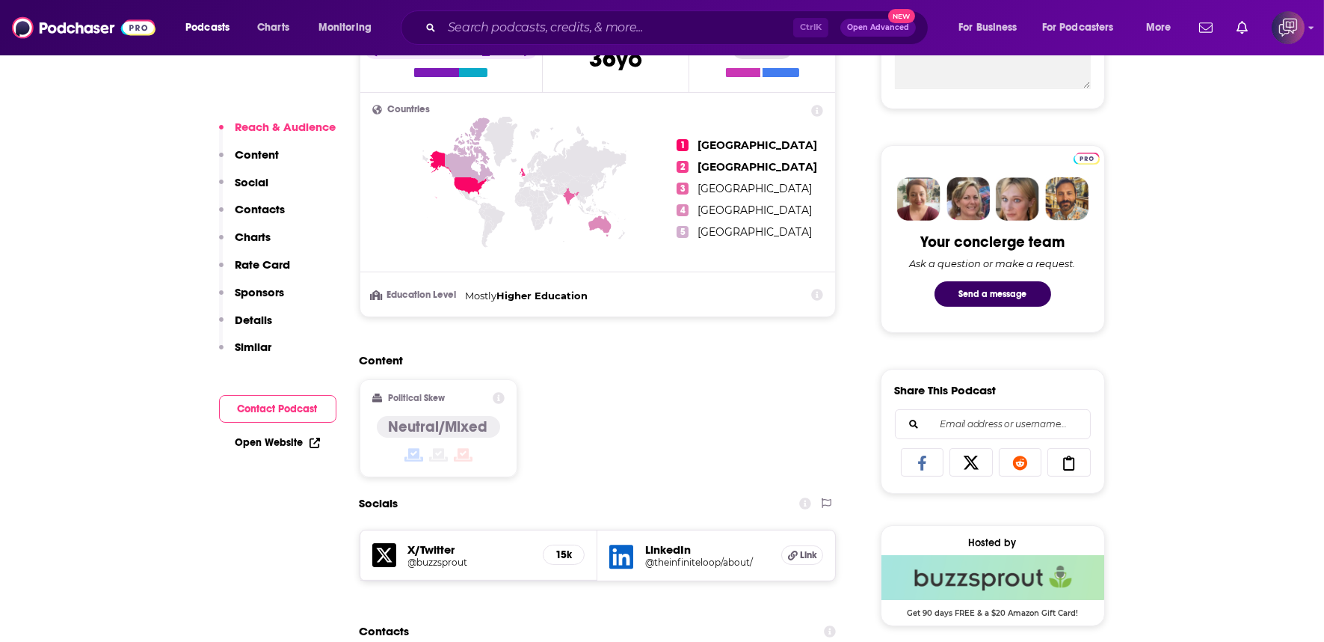
scroll to position [831, 0]
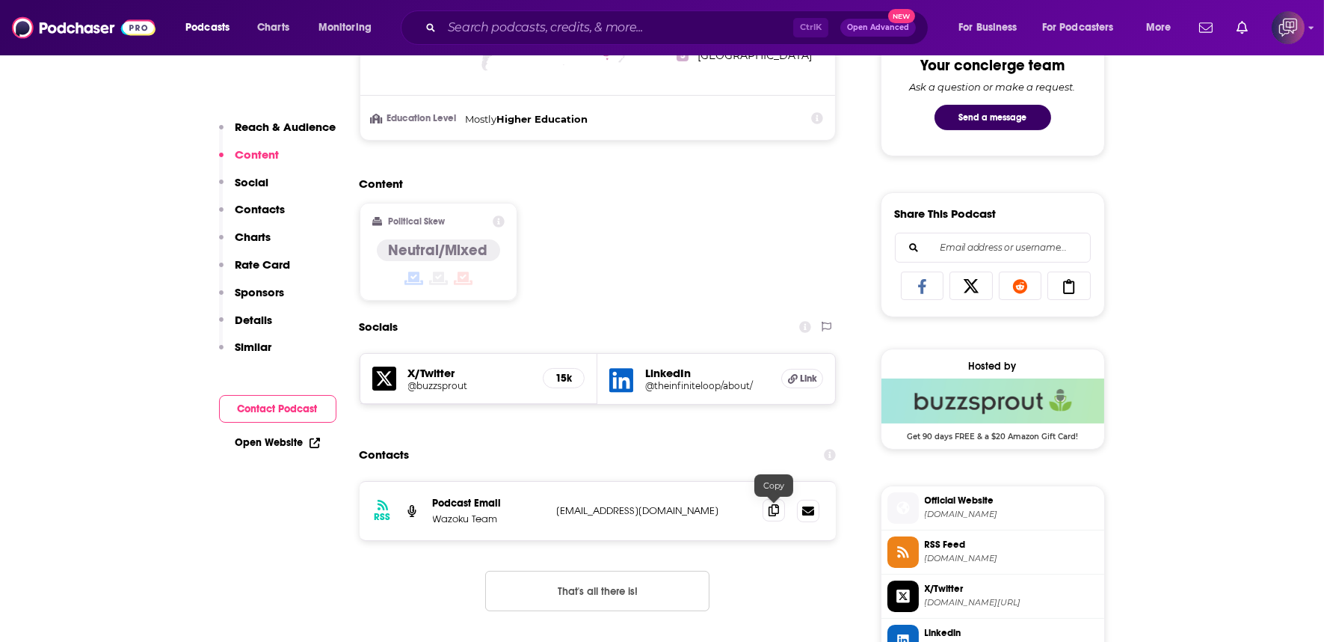
click at [775, 504] on icon at bounding box center [774, 510] width 10 height 12
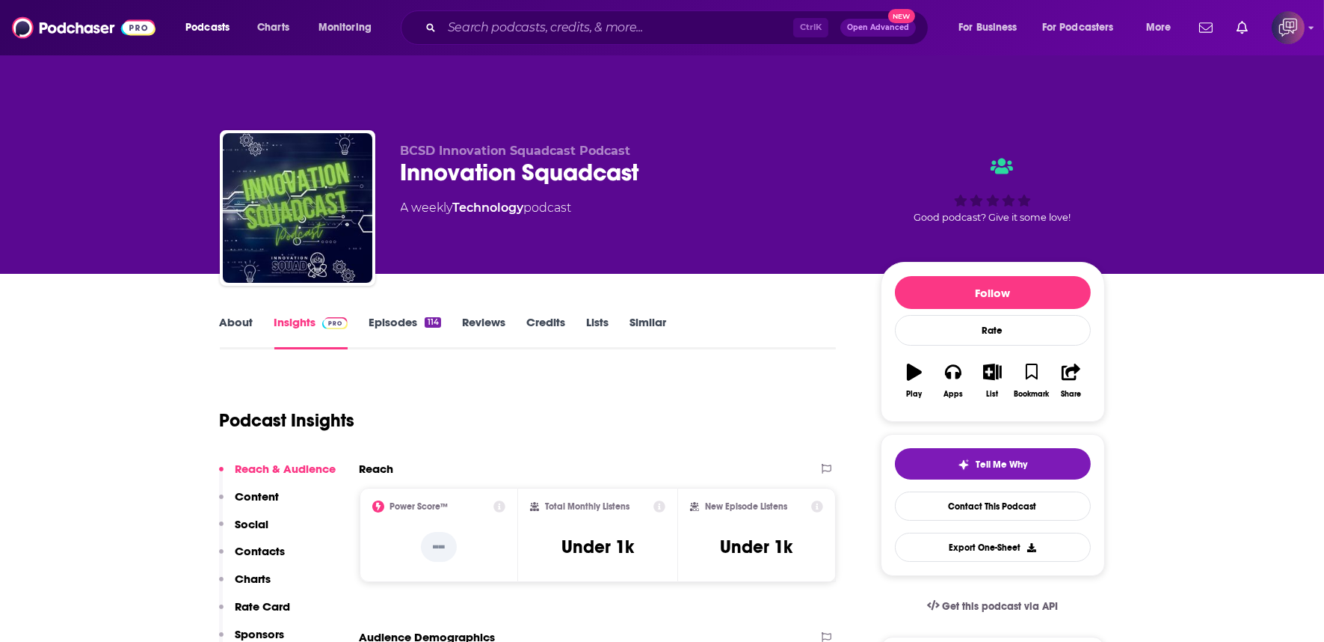
click at [694, 158] on div "Innovation Squadcast" at bounding box center [629, 172] width 456 height 29
copy div "Innovation Squadcast"
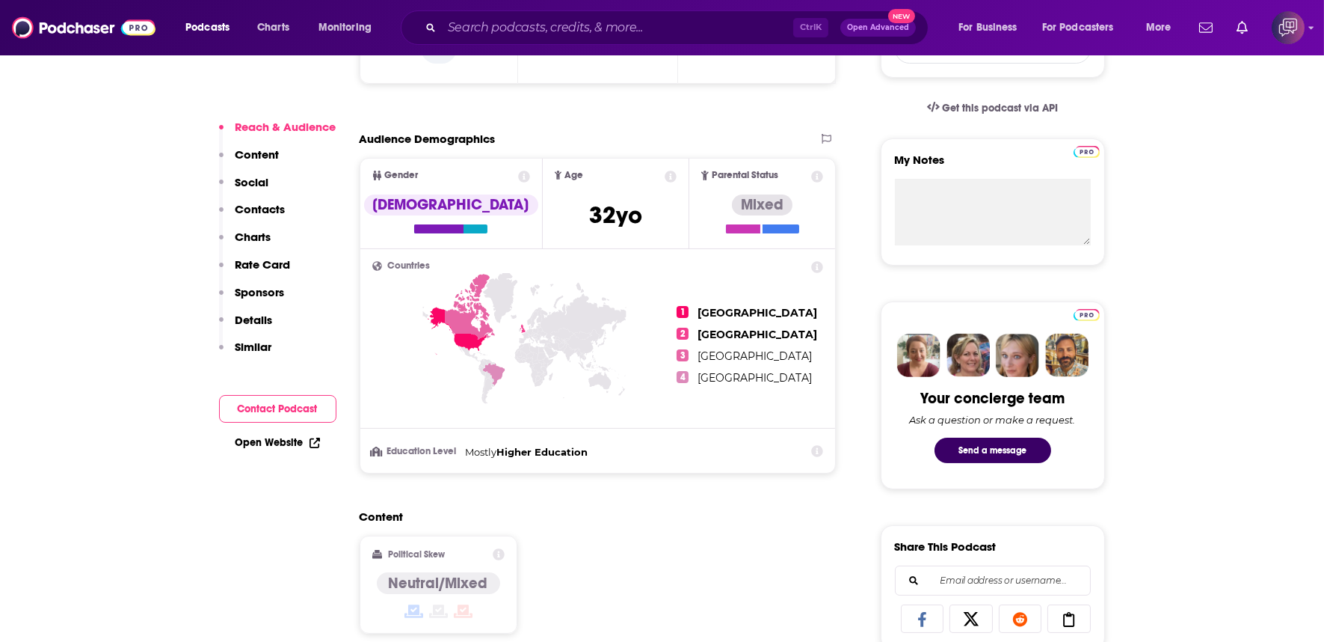
scroll to position [997, 0]
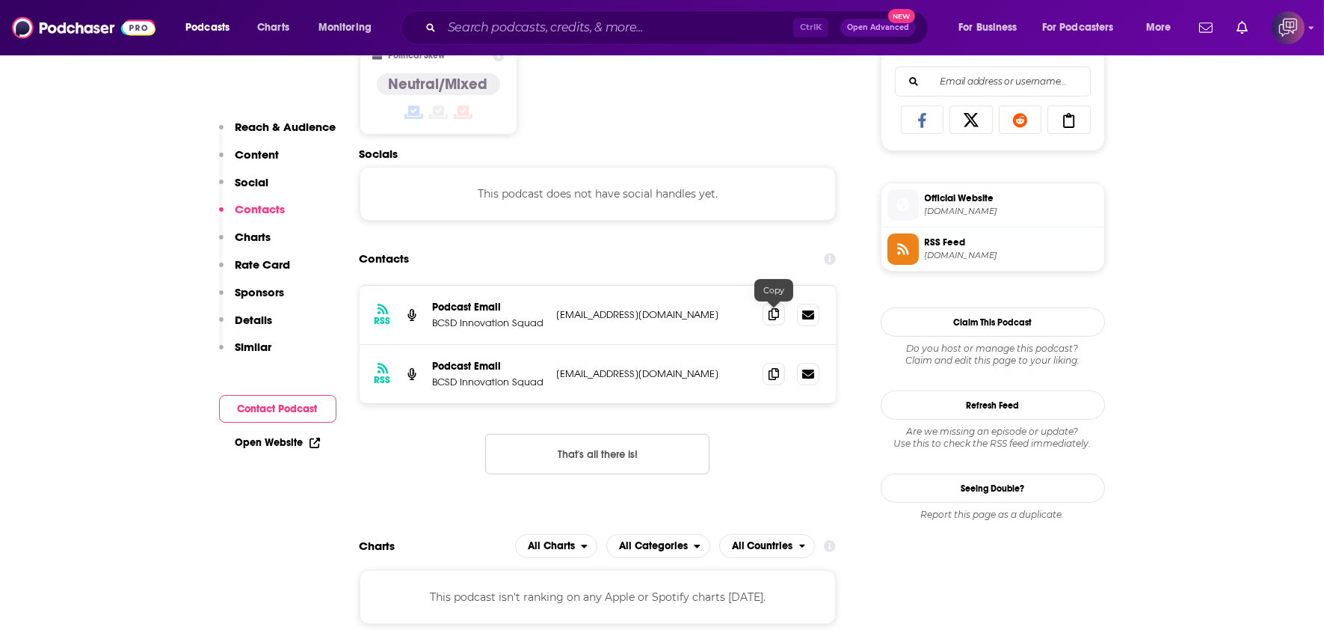
click at [775, 303] on span at bounding box center [774, 314] width 22 height 22
click at [784, 362] on span at bounding box center [774, 373] width 22 height 22
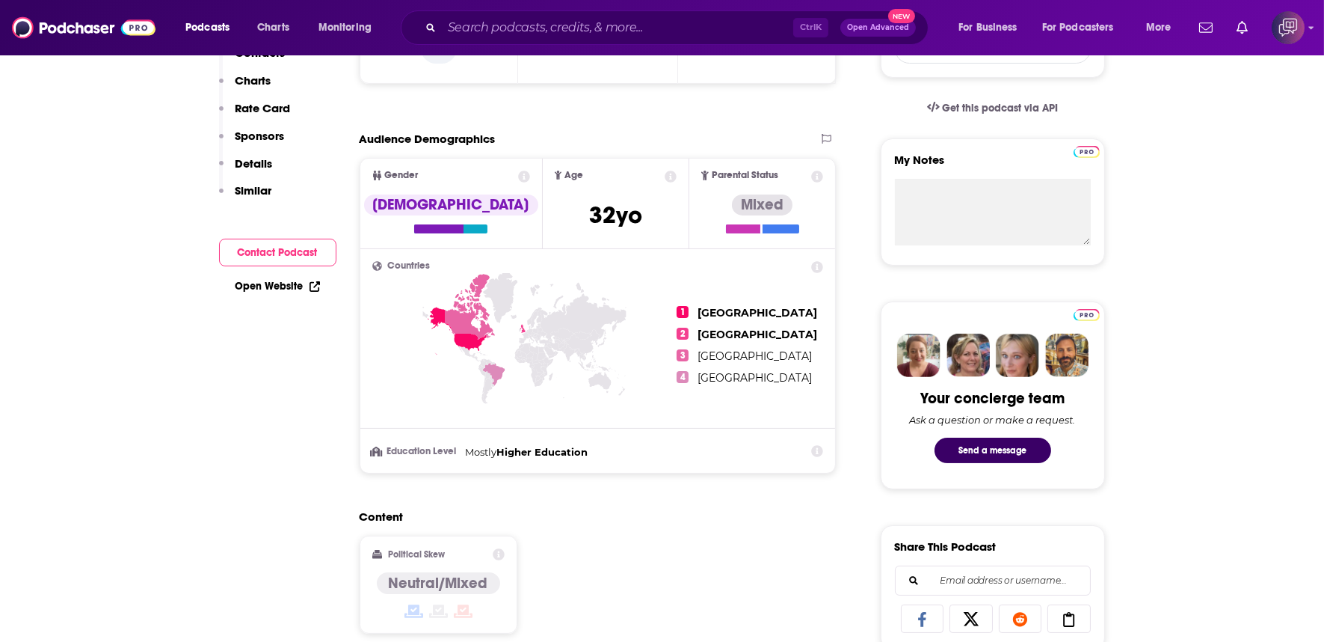
scroll to position [0, 0]
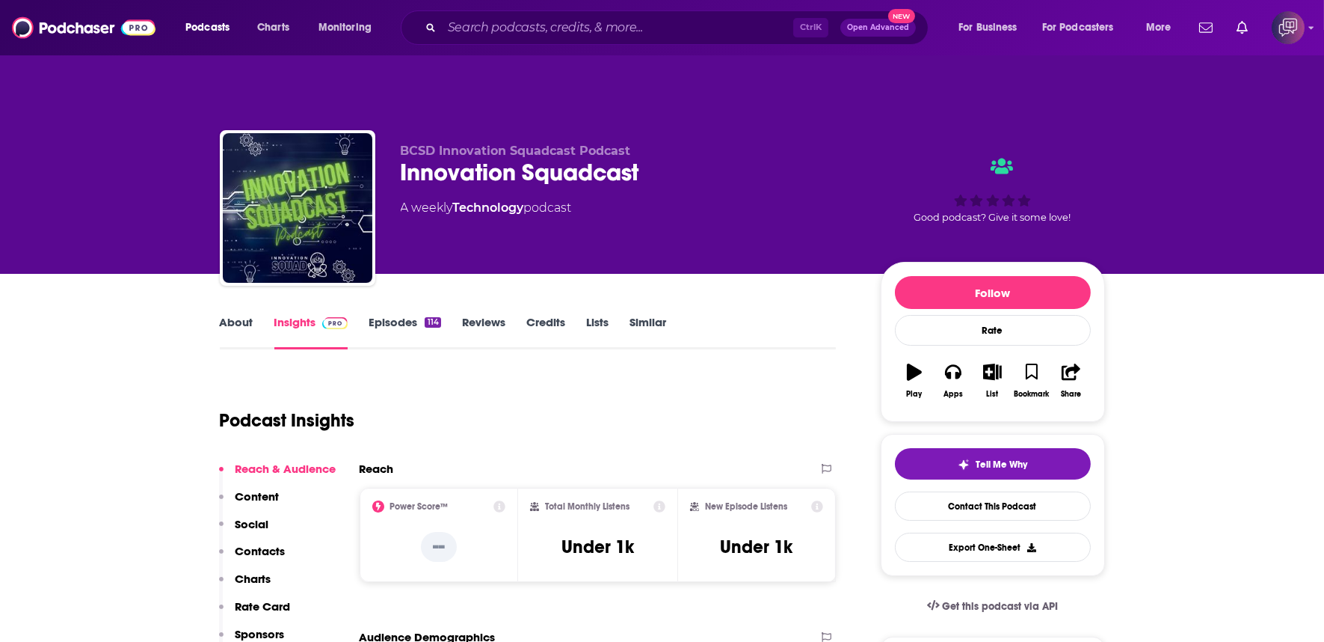
click at [244, 315] on link "About" at bounding box center [237, 332] width 34 height 34
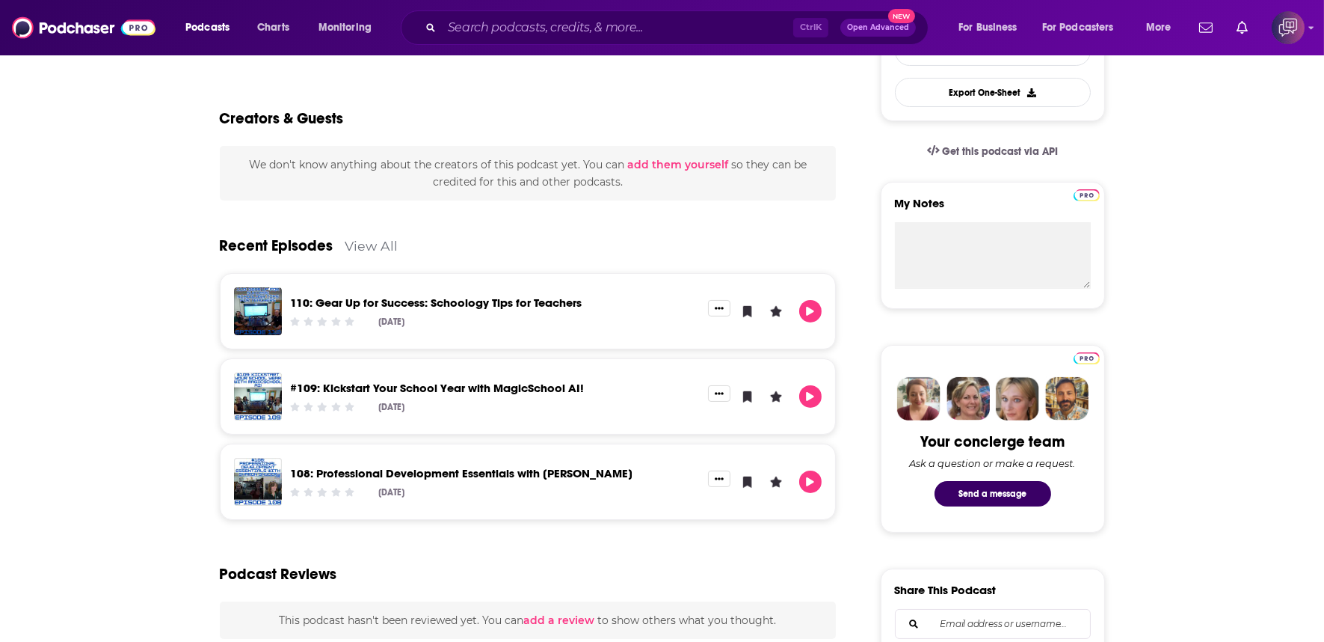
scroll to position [498, 0]
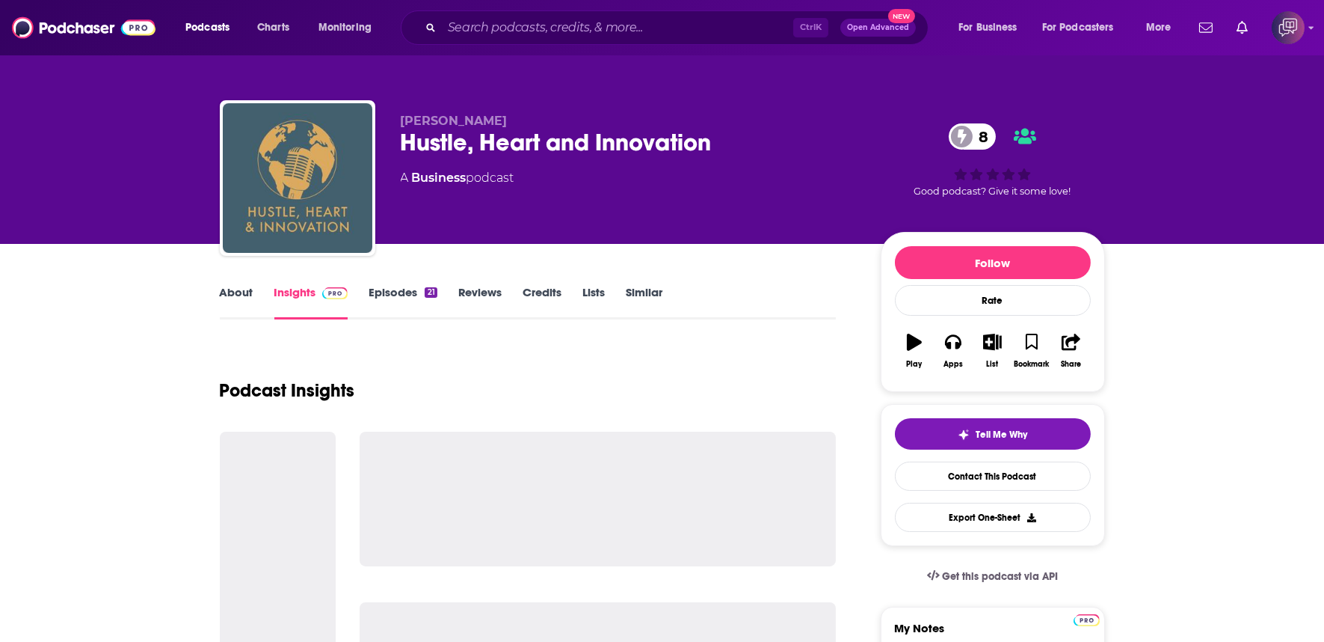
click at [752, 157] on div "Hustle, Heart and Innovation 8" at bounding box center [629, 142] width 456 height 29
click at [752, 156] on div "Hustle, Heart and Innovation 8" at bounding box center [629, 142] width 456 height 29
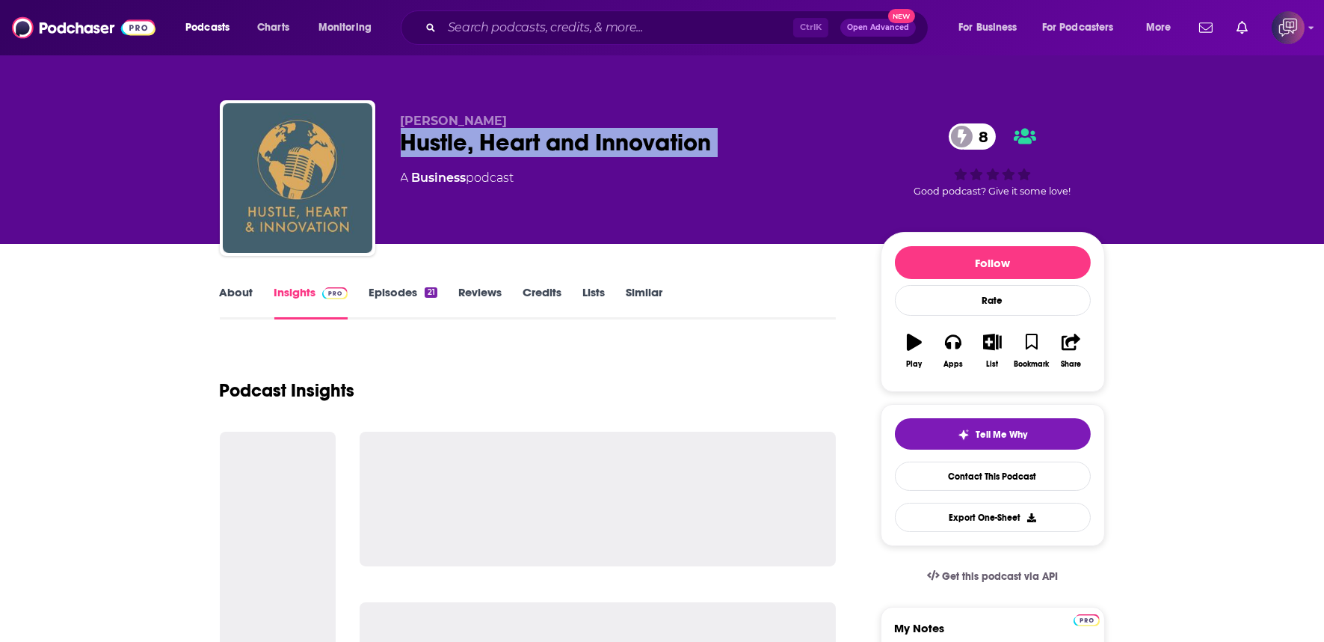
copy div "Hustle, Heart and Innovation 8"
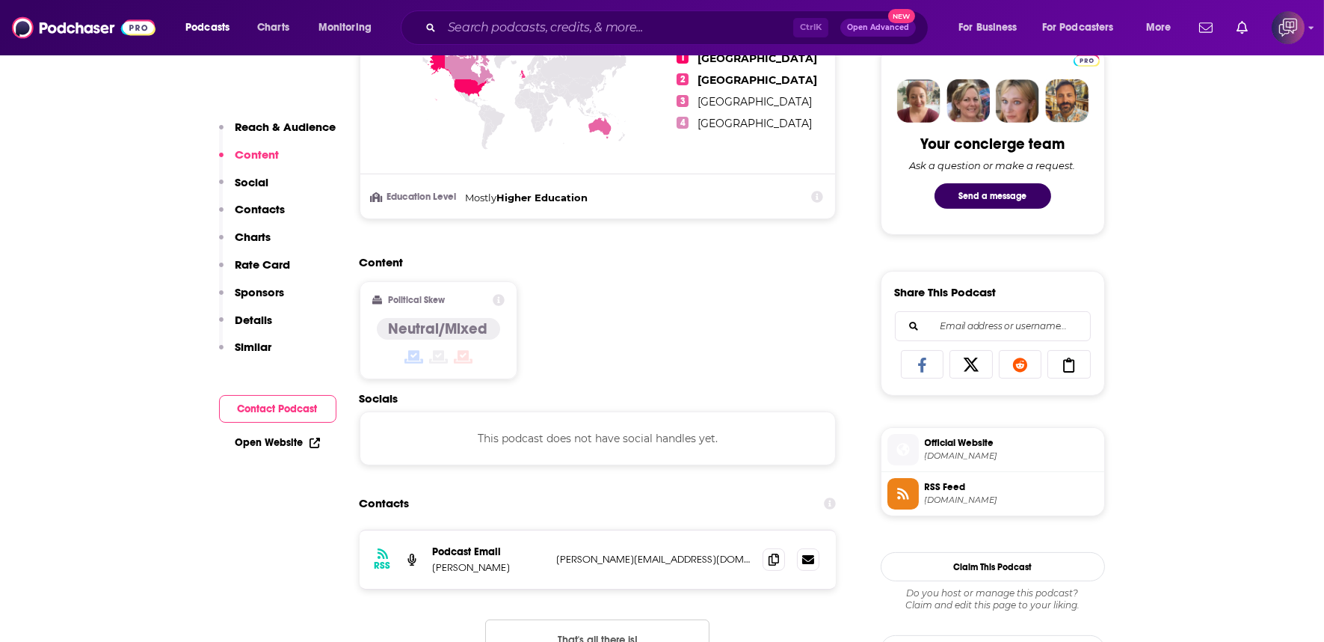
scroll to position [831, 0]
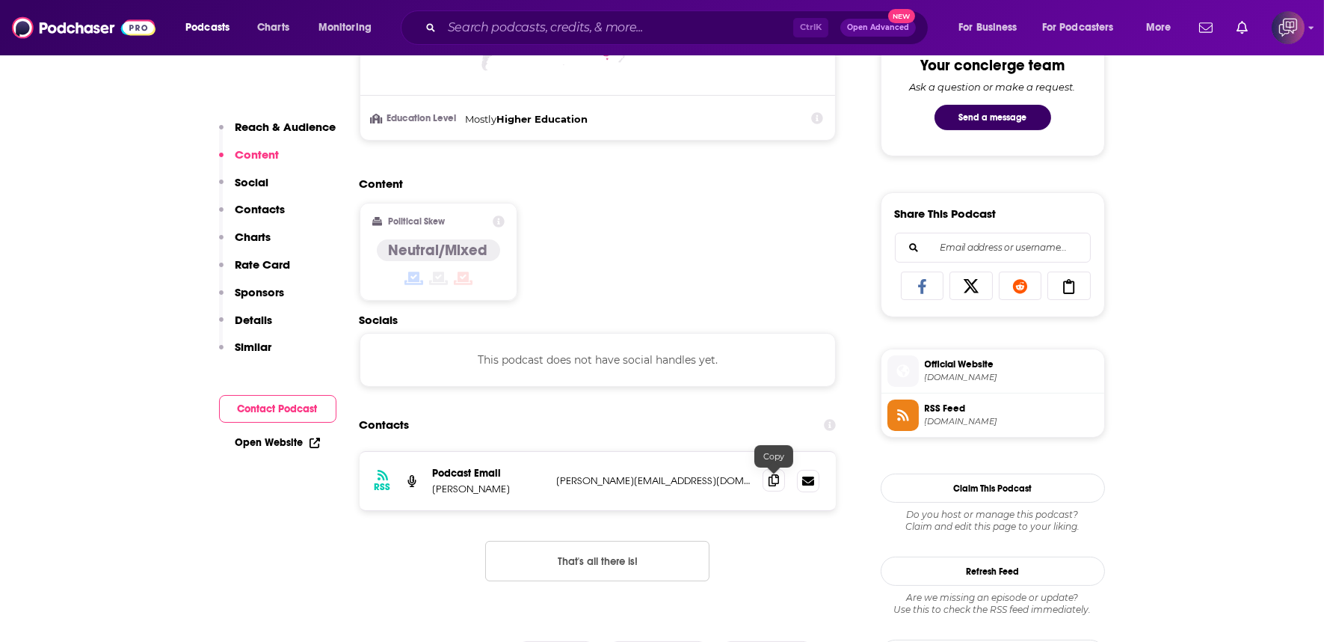
click at [766, 469] on span at bounding box center [774, 480] width 22 height 22
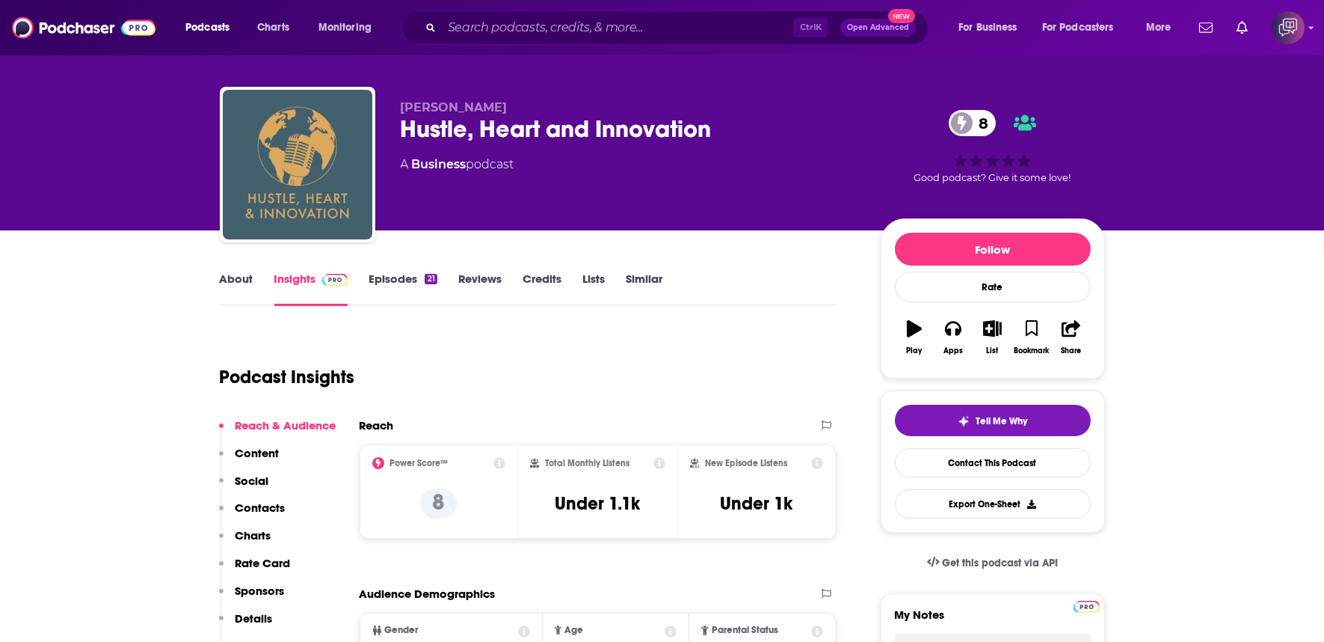
scroll to position [0, 0]
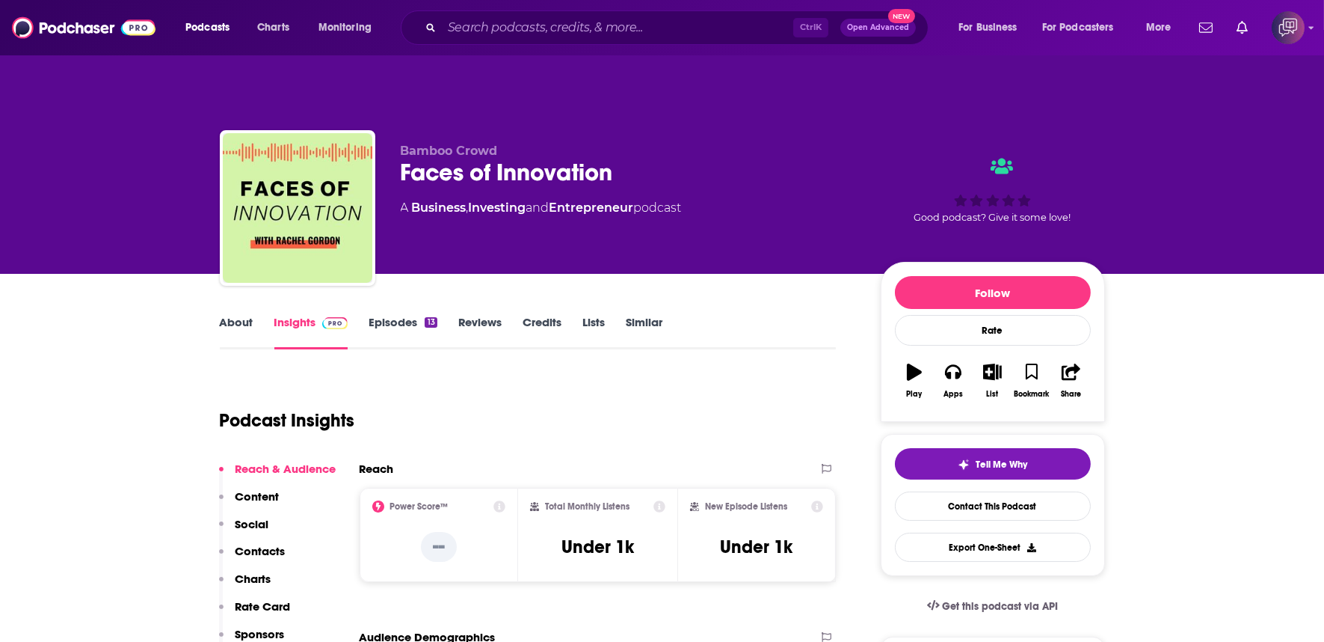
click at [658, 158] on div "Faces of Innovation" at bounding box center [629, 172] width 456 height 29
click at [660, 158] on div "Faces of Innovation" at bounding box center [629, 172] width 456 height 29
copy div "Faces of Innovation"
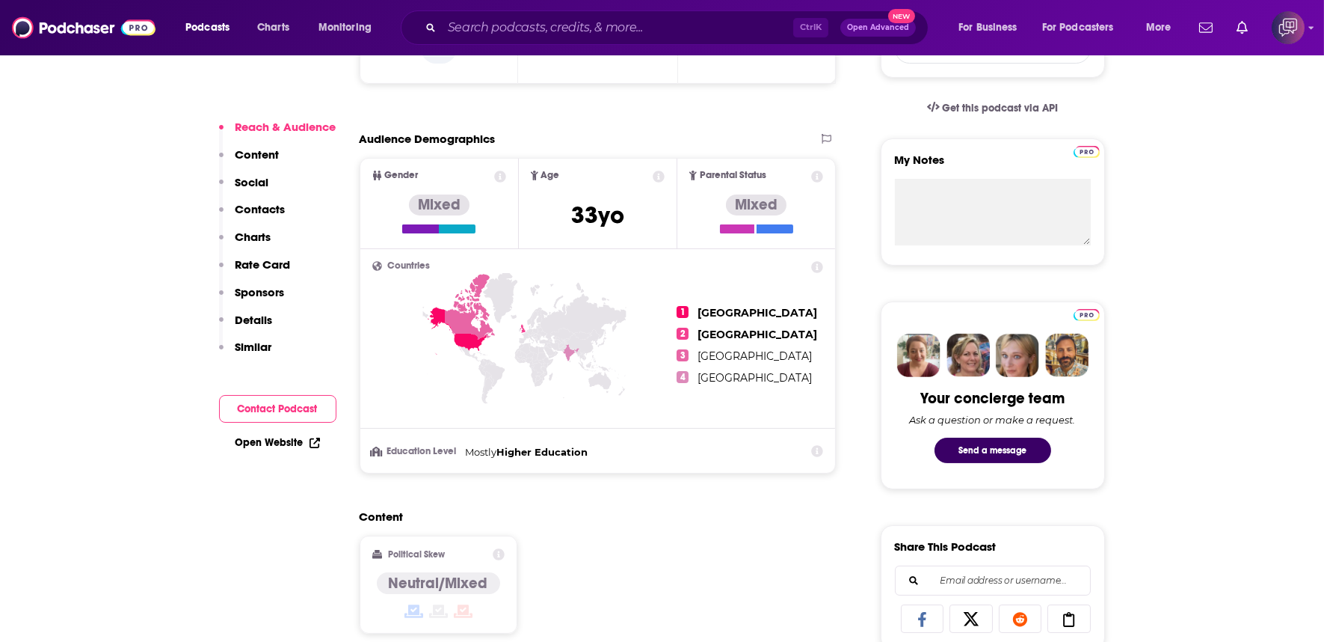
scroll to position [914, 0]
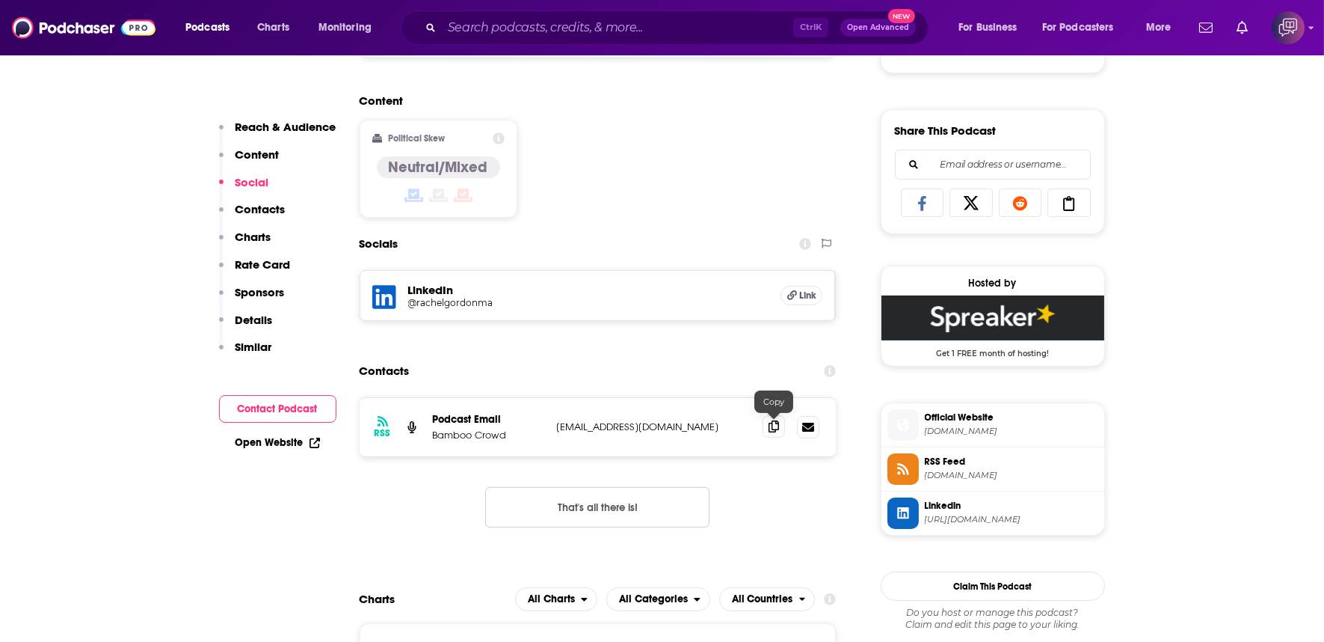
click at [780, 415] on span at bounding box center [774, 426] width 22 height 22
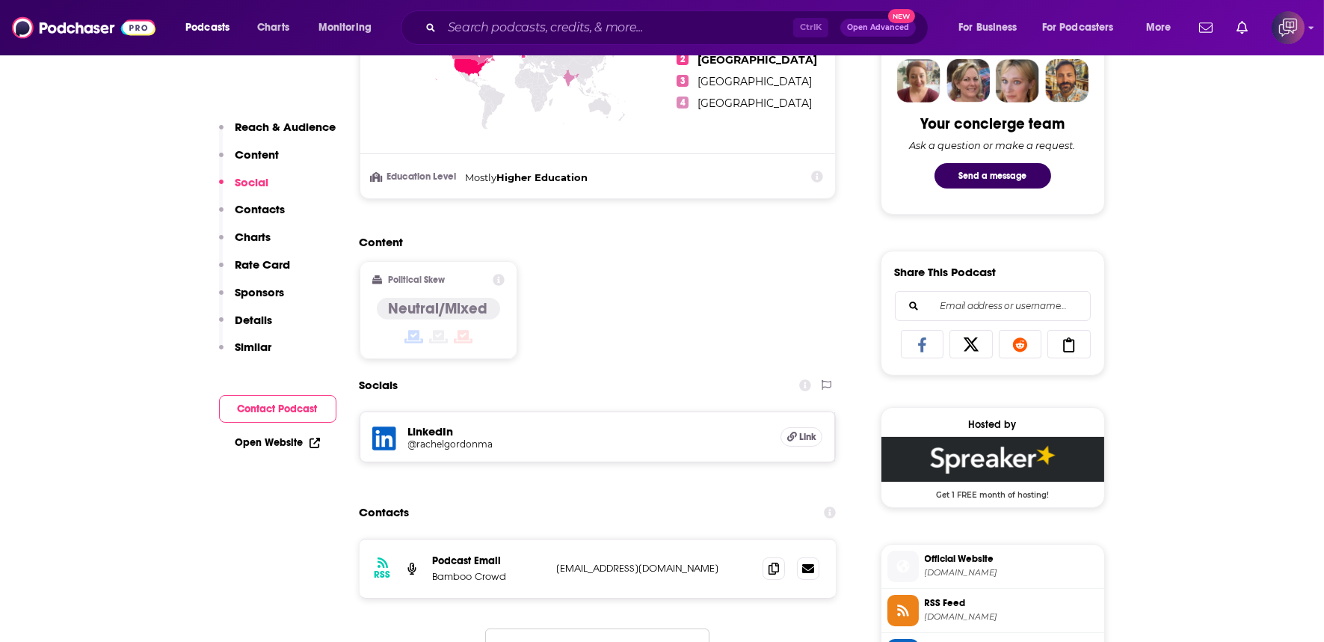
scroll to position [748, 0]
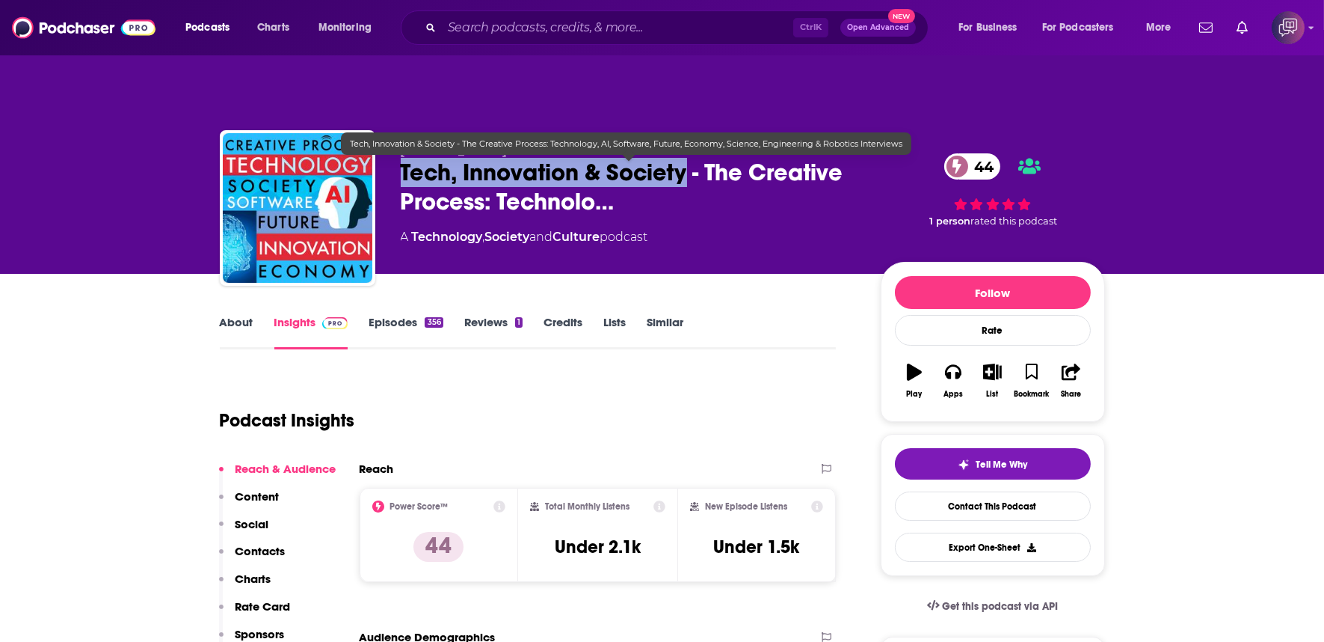
copy h2 "Tech, Innovation & Society"
drag, startPoint x: 384, startPoint y: 150, endPoint x: 685, endPoint y: 147, distance: 300.6
click at [685, 147] on div "Mia Funk Tech, Innovation & Society - The Creative Process: Technolo… 44 A Tech…" at bounding box center [662, 211] width 885 height 162
copy h2 "Tech, Innovation & Society"
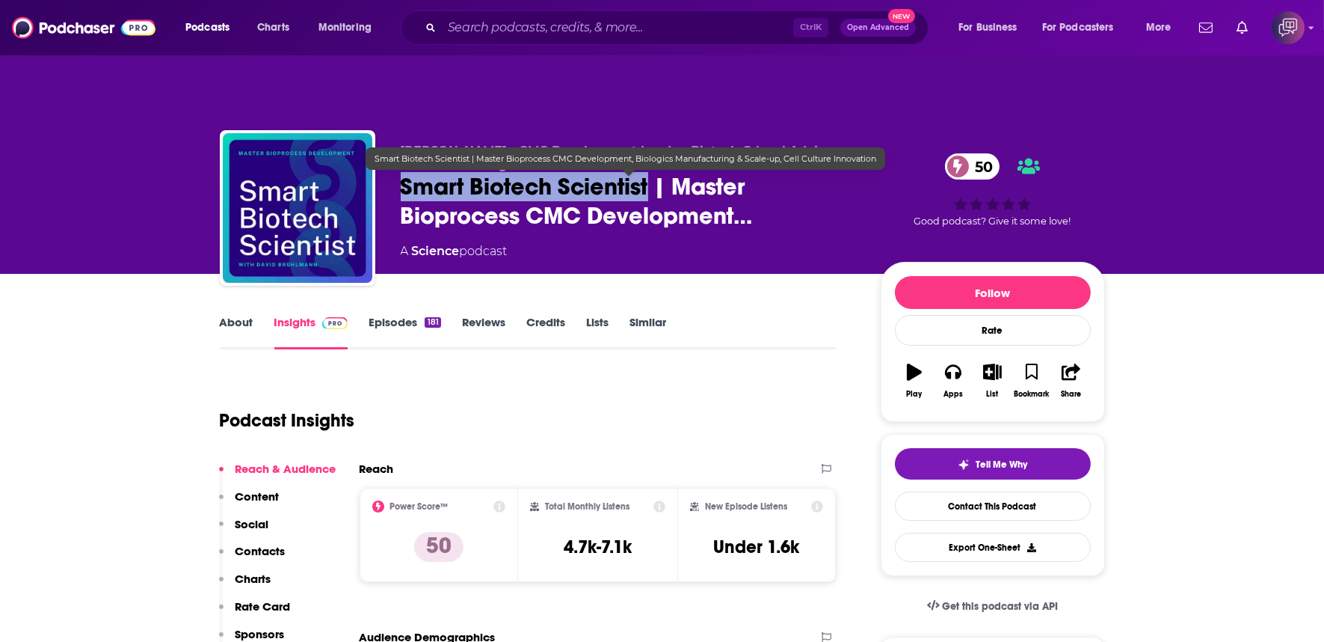
copy h2 "Smart Biotech Scientist"
drag, startPoint x: 390, startPoint y: 159, endPoint x: 653, endPoint y: 168, distance: 263.4
click at [652, 167] on div "[PERSON_NAME] - CMC Development Leader, Biotech C-level Advisor, Business Strat…" at bounding box center [662, 211] width 885 height 162
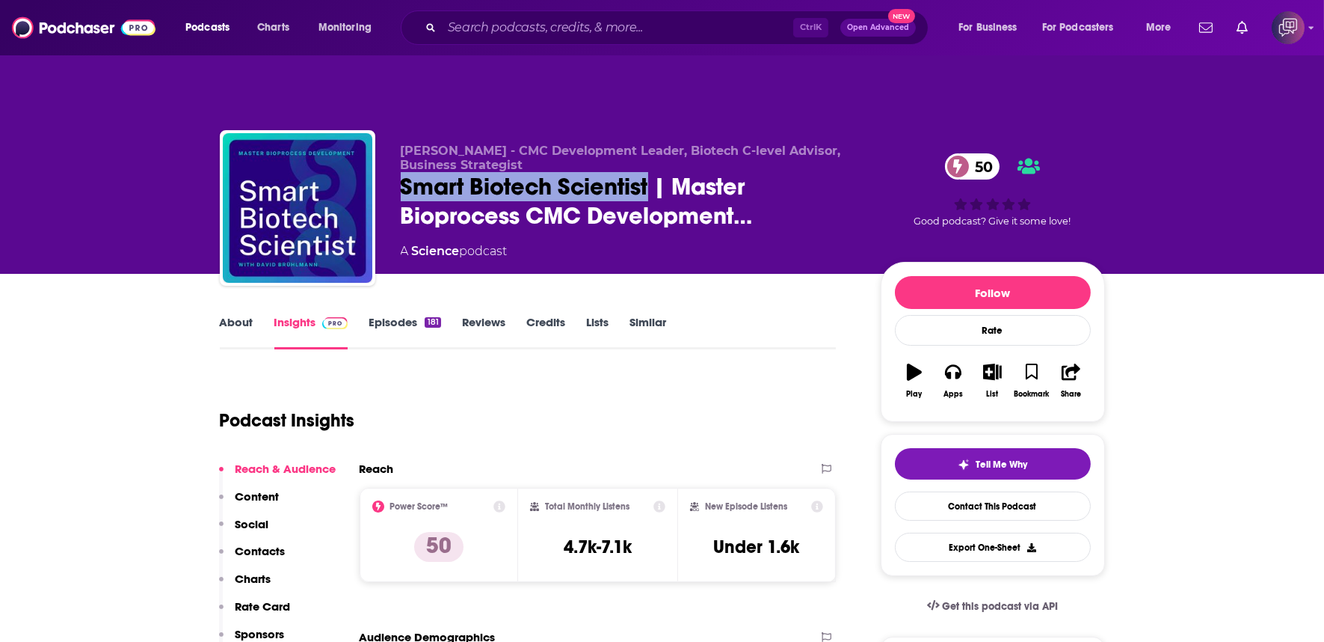
click at [250, 315] on link "About" at bounding box center [237, 332] width 34 height 34
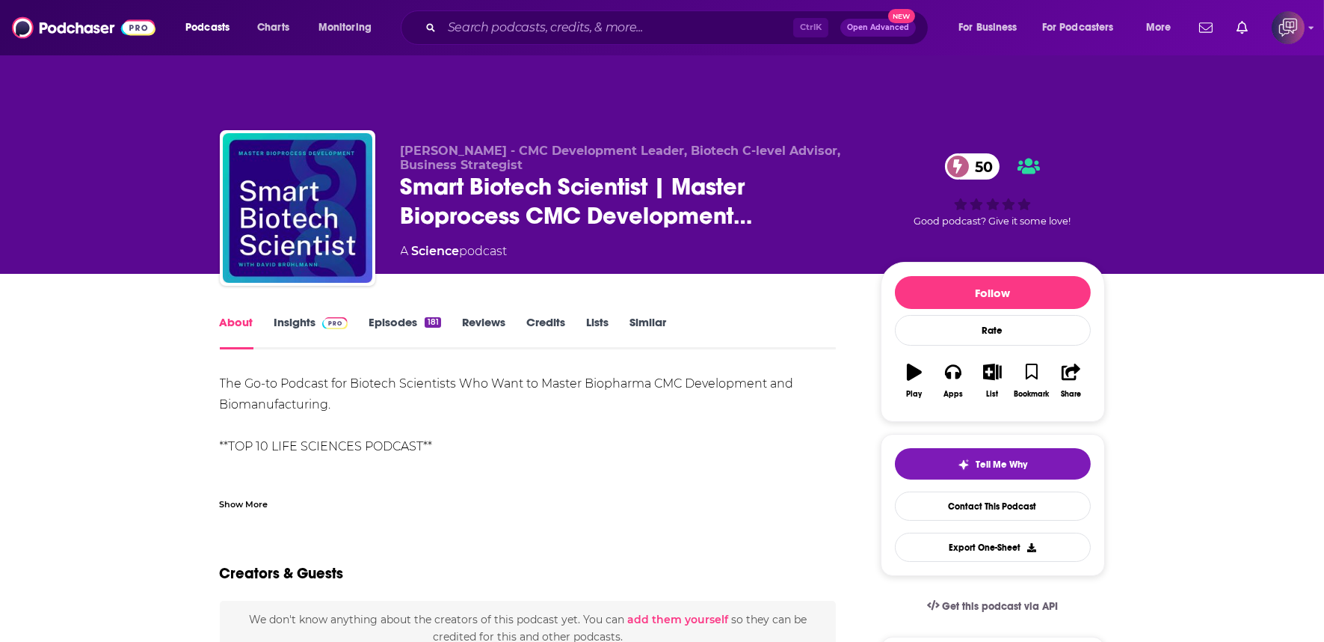
click at [236, 496] on div "Show More" at bounding box center [244, 503] width 49 height 14
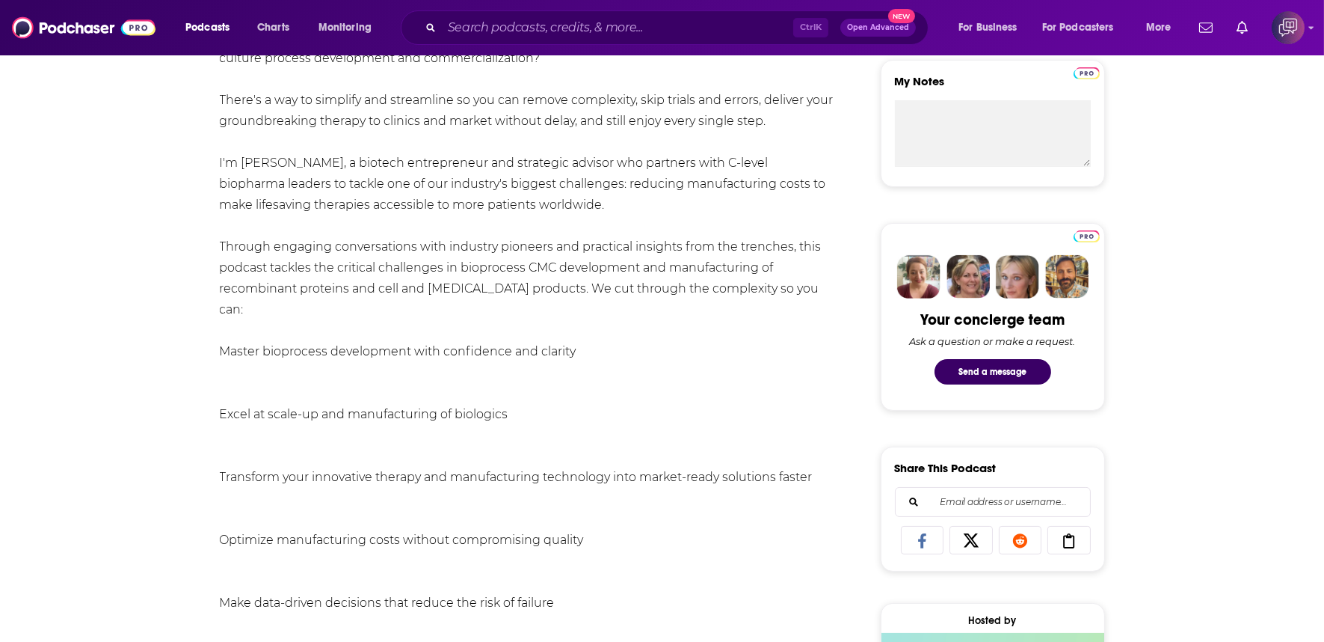
scroll to position [581, 0]
